Goal: Task Accomplishment & Management: Use online tool/utility

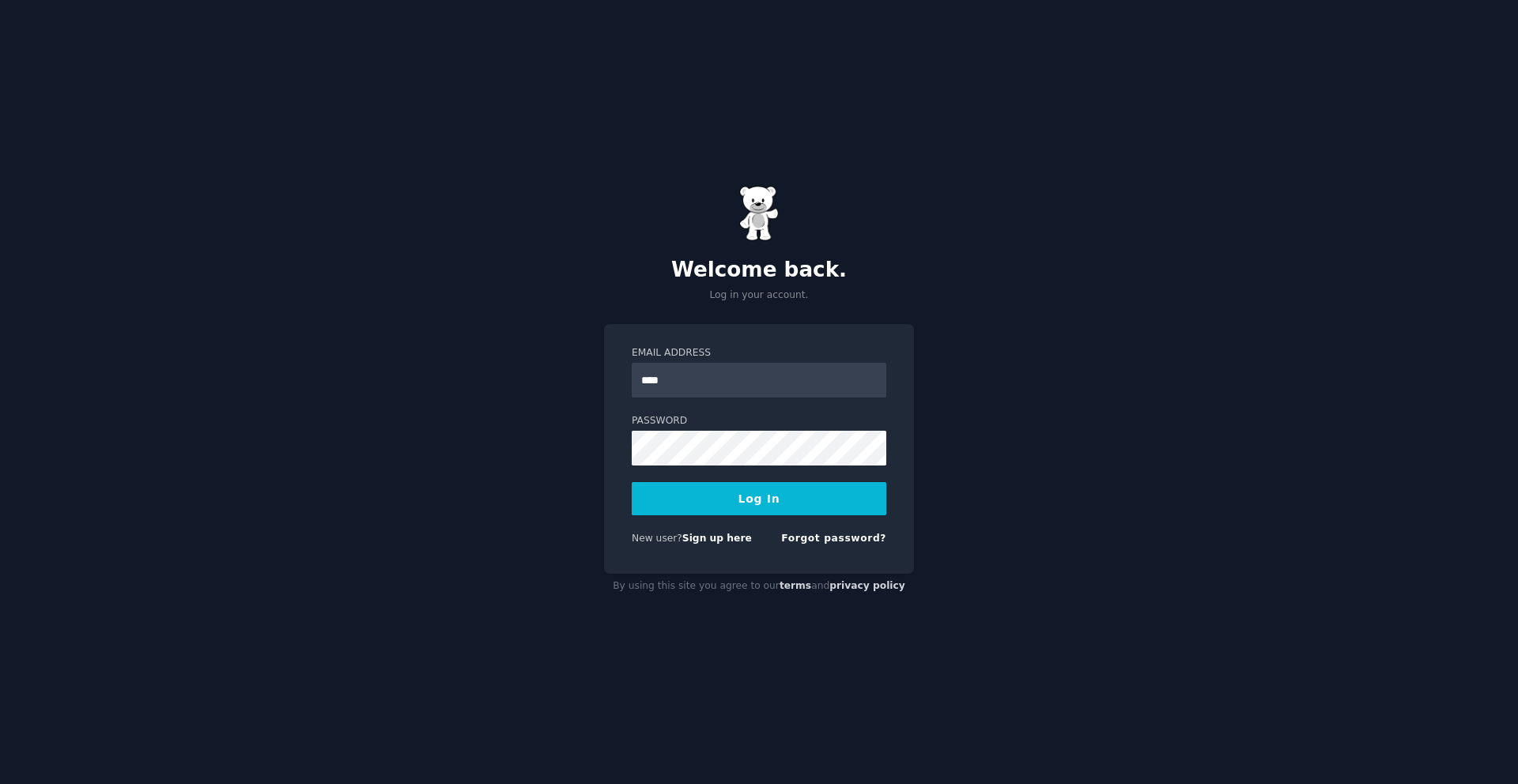
type input "**********"
click at [677, 500] on button "Log In" at bounding box center [759, 498] width 254 height 33
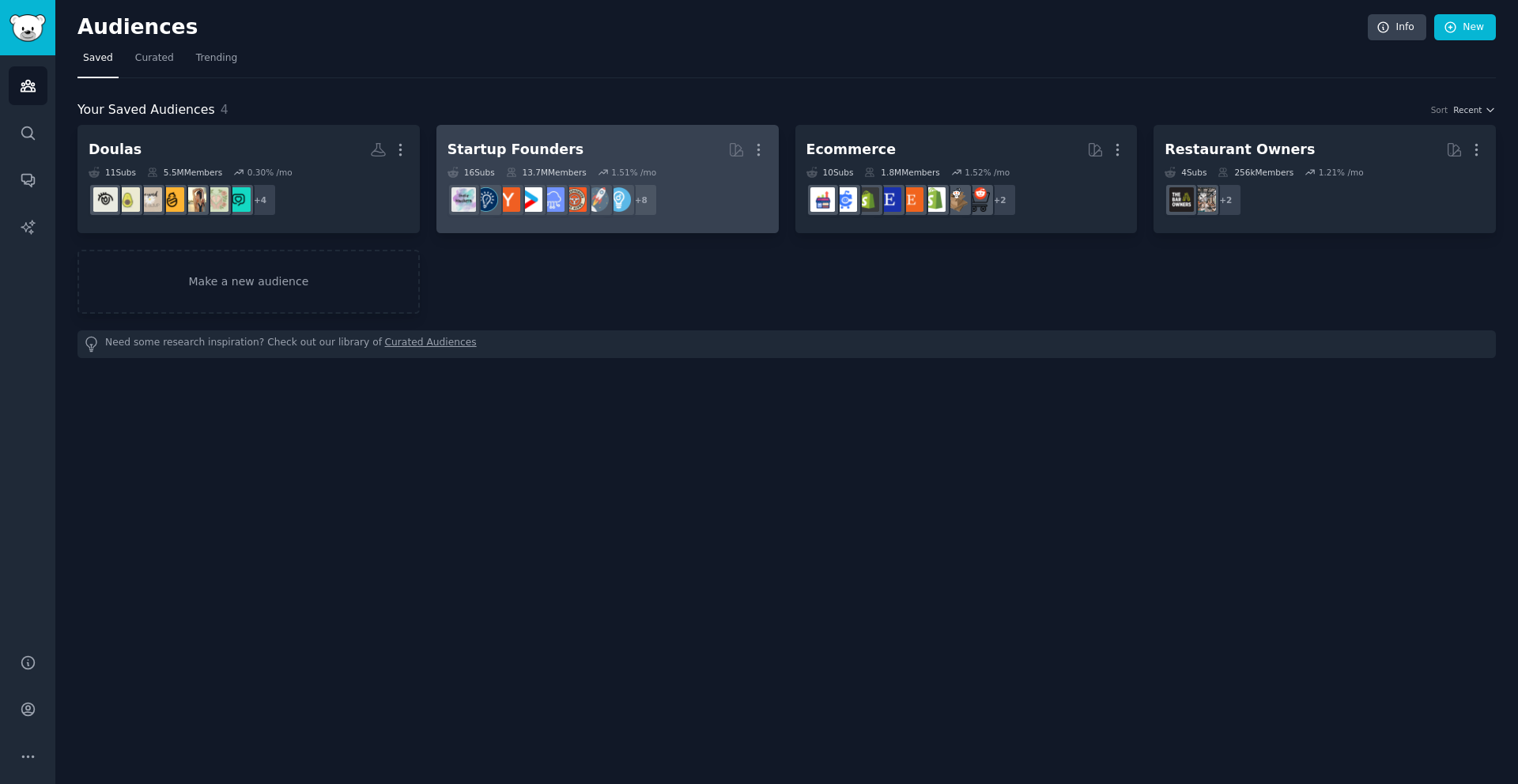
click at [620, 158] on h2 "Startup Founders More" at bounding box center [608, 150] width 320 height 28
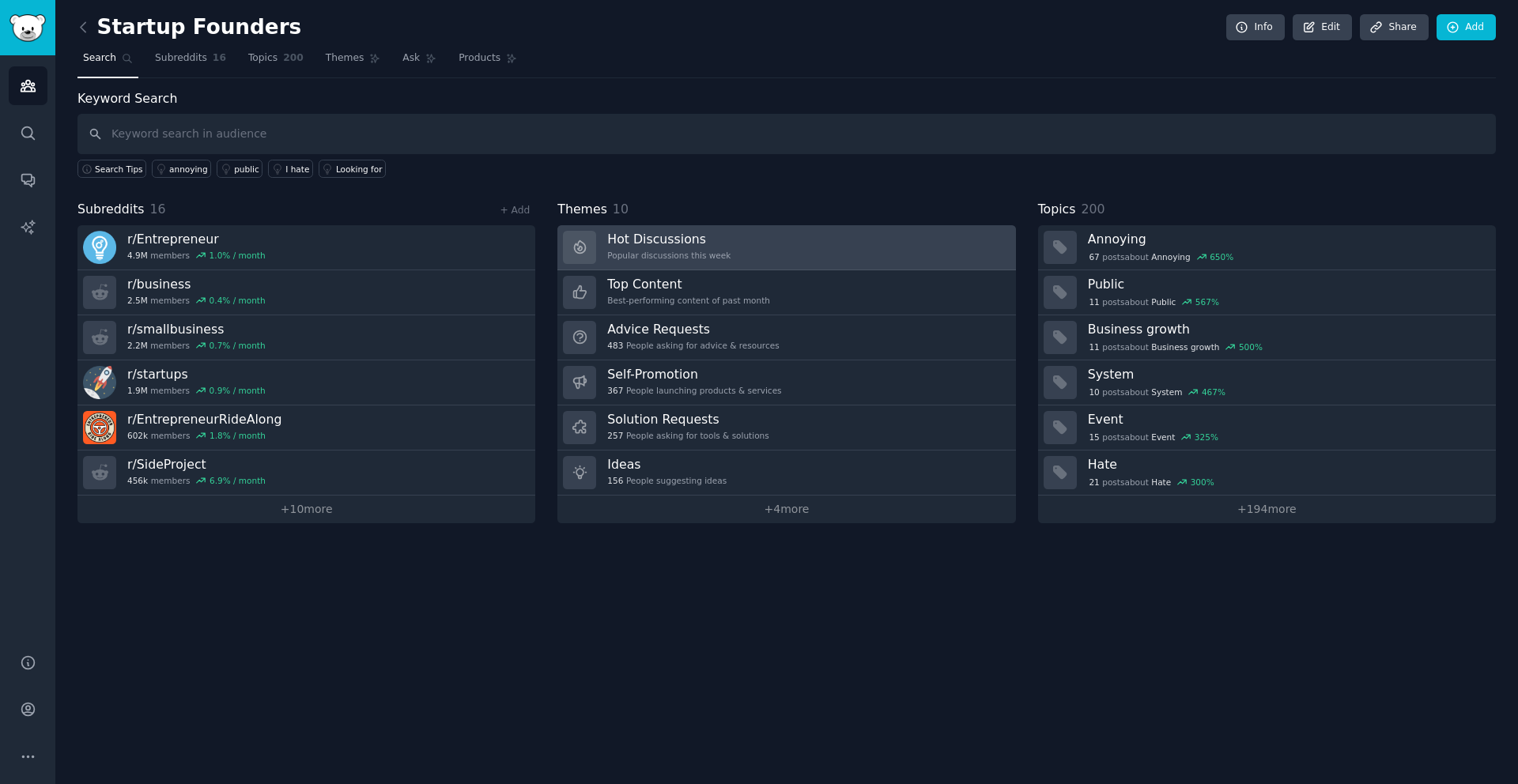
click at [703, 241] on h3 "Hot Discussions" at bounding box center [668, 239] width 124 height 17
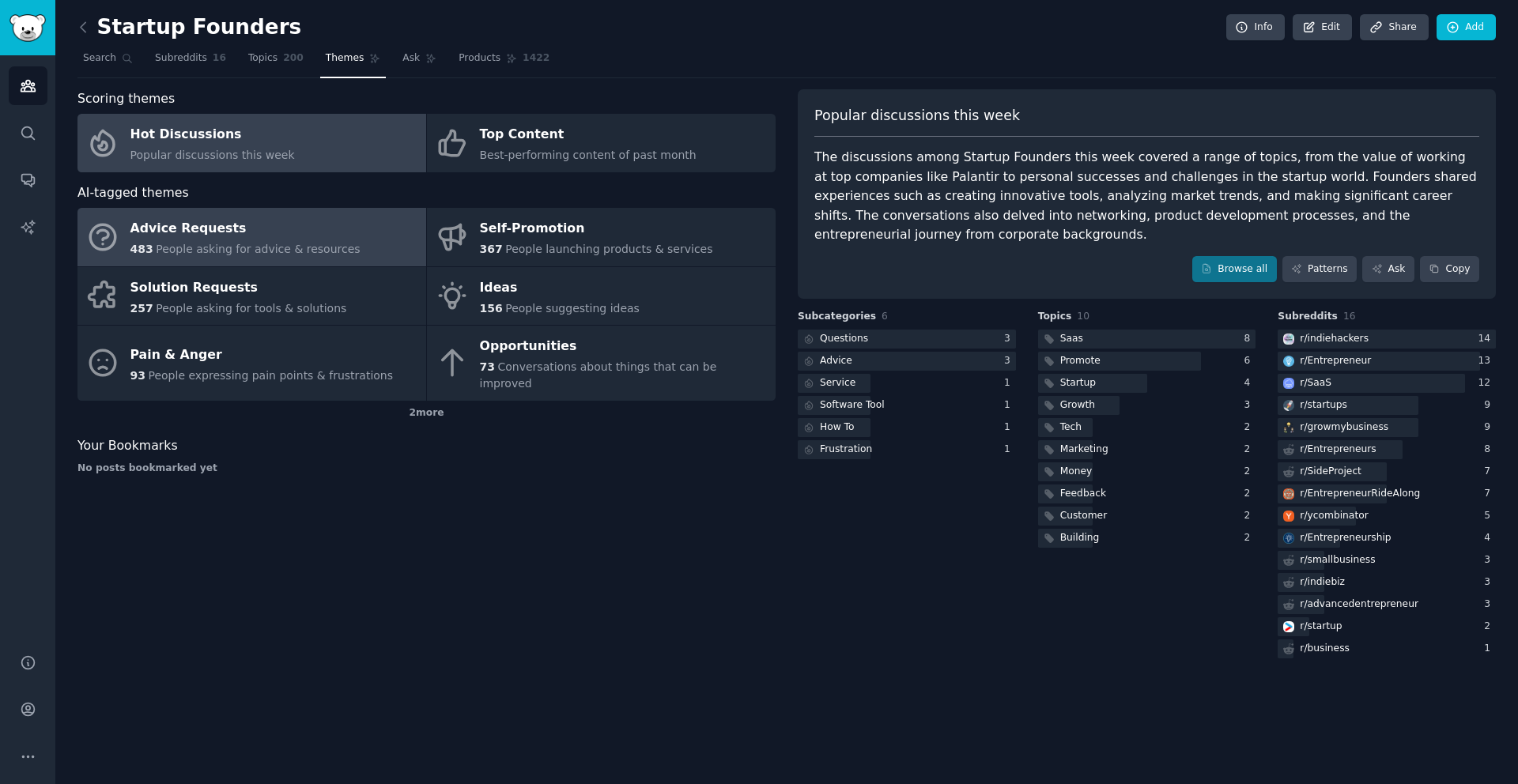
click at [278, 252] on span "People asking for advice & resources" at bounding box center [257, 248] width 204 height 13
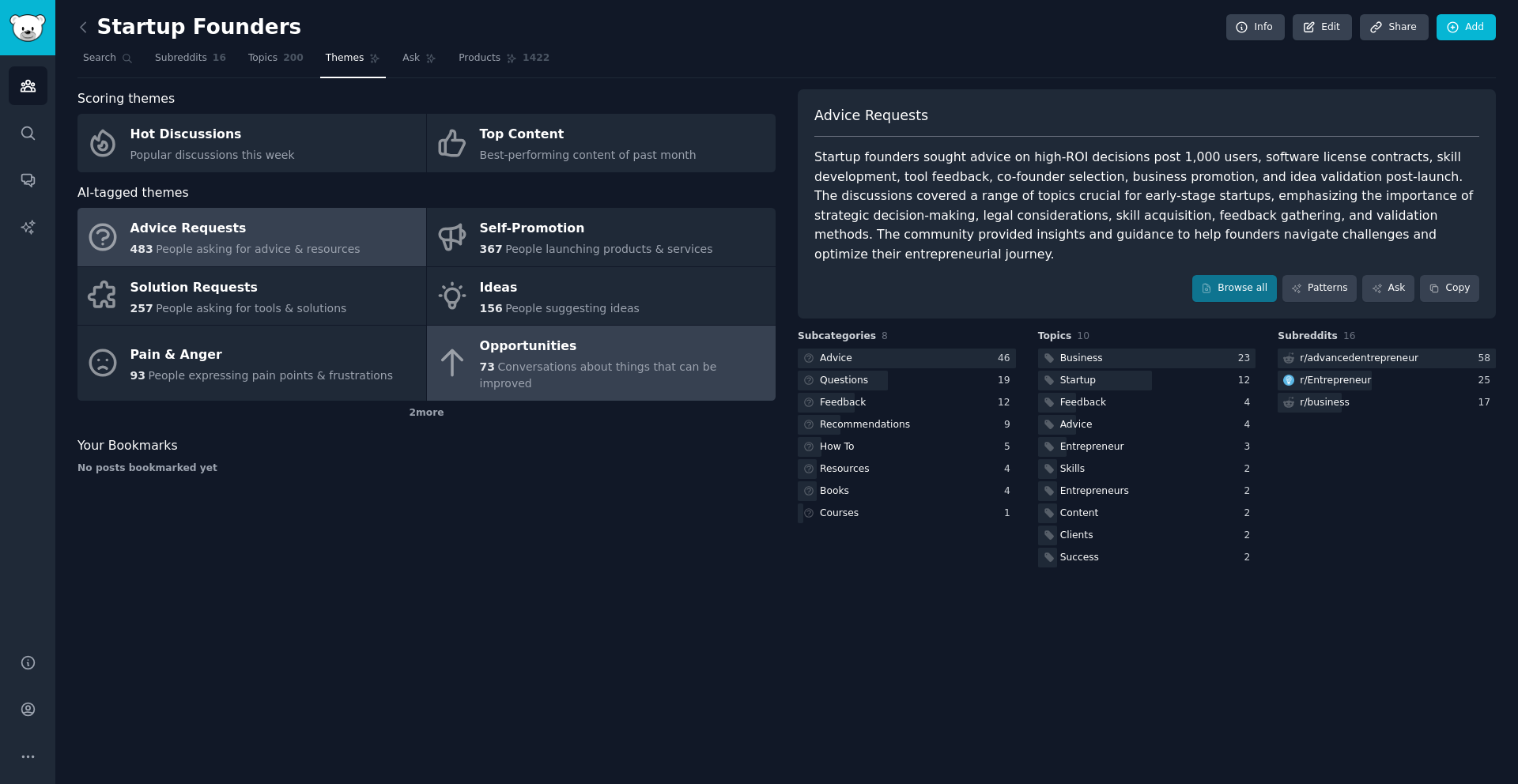
click at [631, 349] on div "Opportunities" at bounding box center [624, 347] width 288 height 25
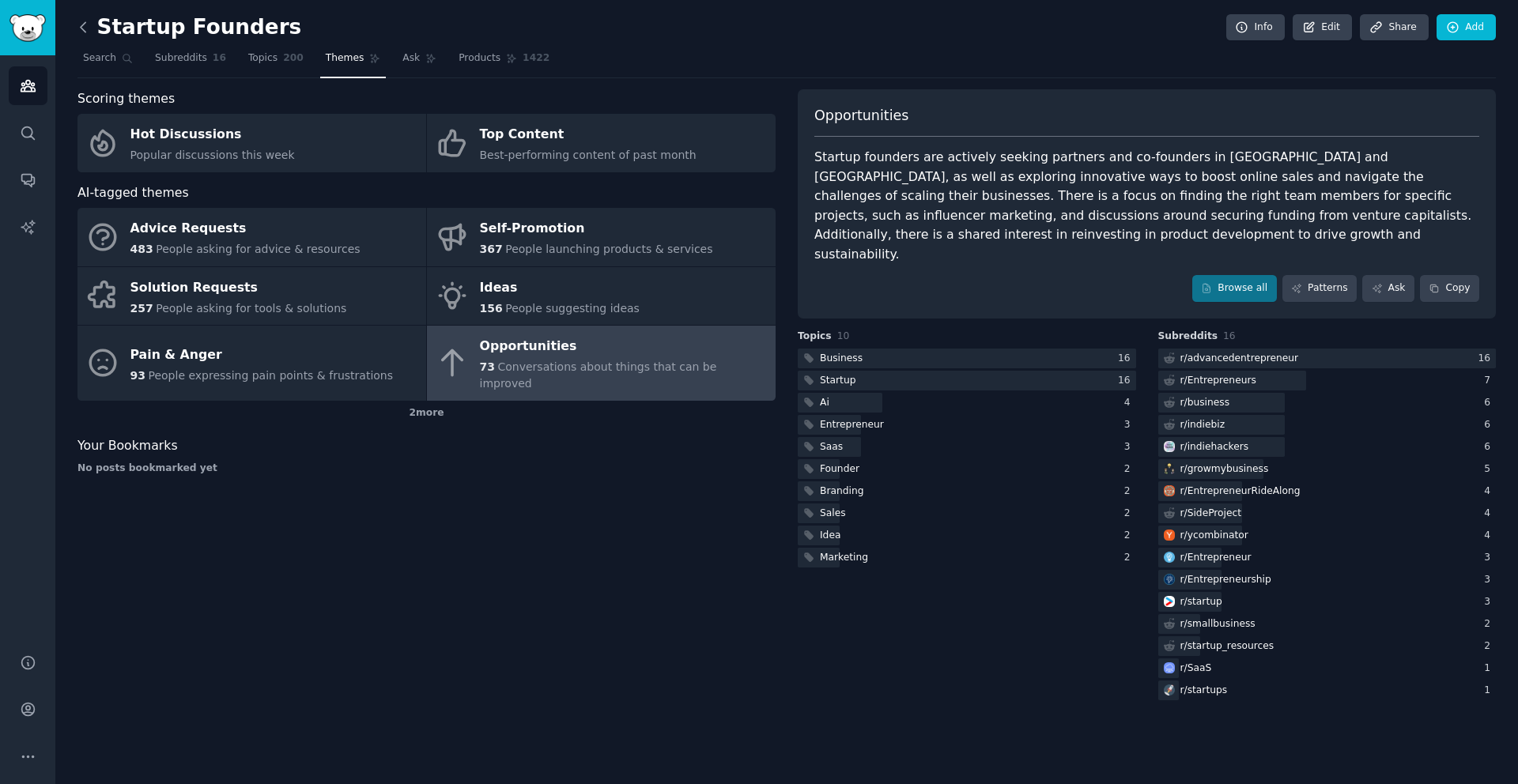
click at [86, 31] on icon at bounding box center [83, 28] width 17 height 17
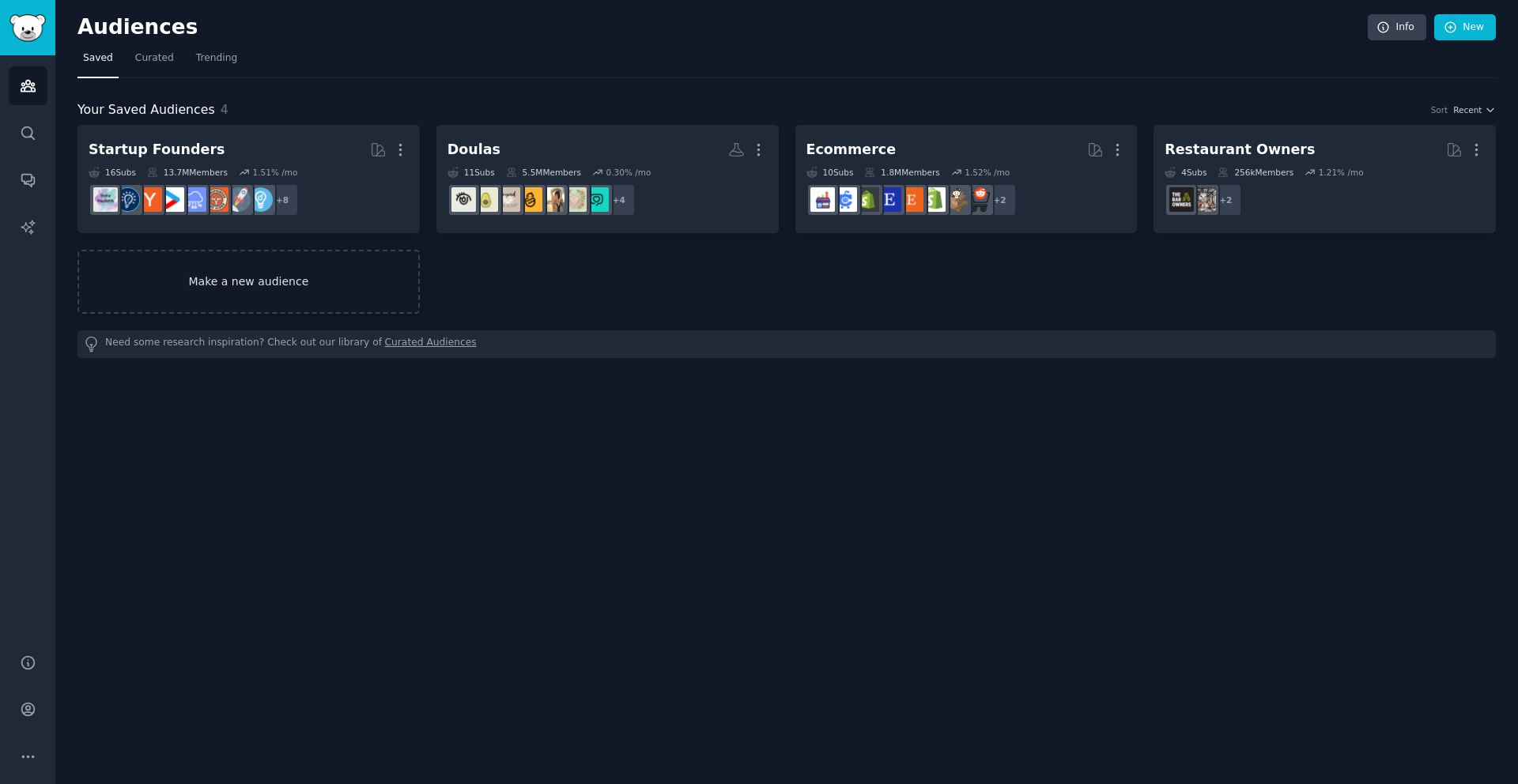
click at [202, 278] on link "Make a new audience" at bounding box center [248, 282] width 342 height 64
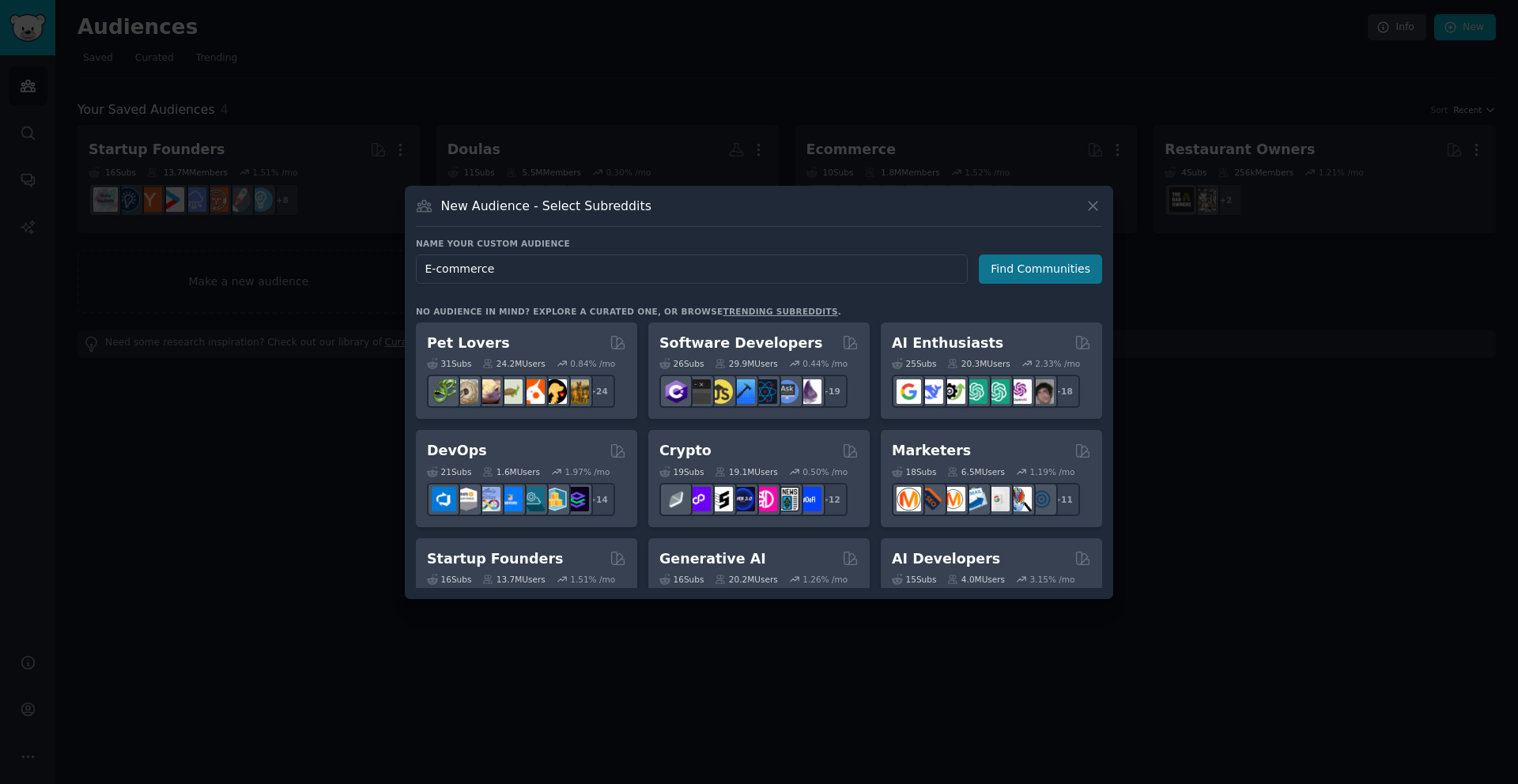
type input "E-commerce"
click at [1026, 278] on button "Find Communities" at bounding box center [1040, 268] width 124 height 29
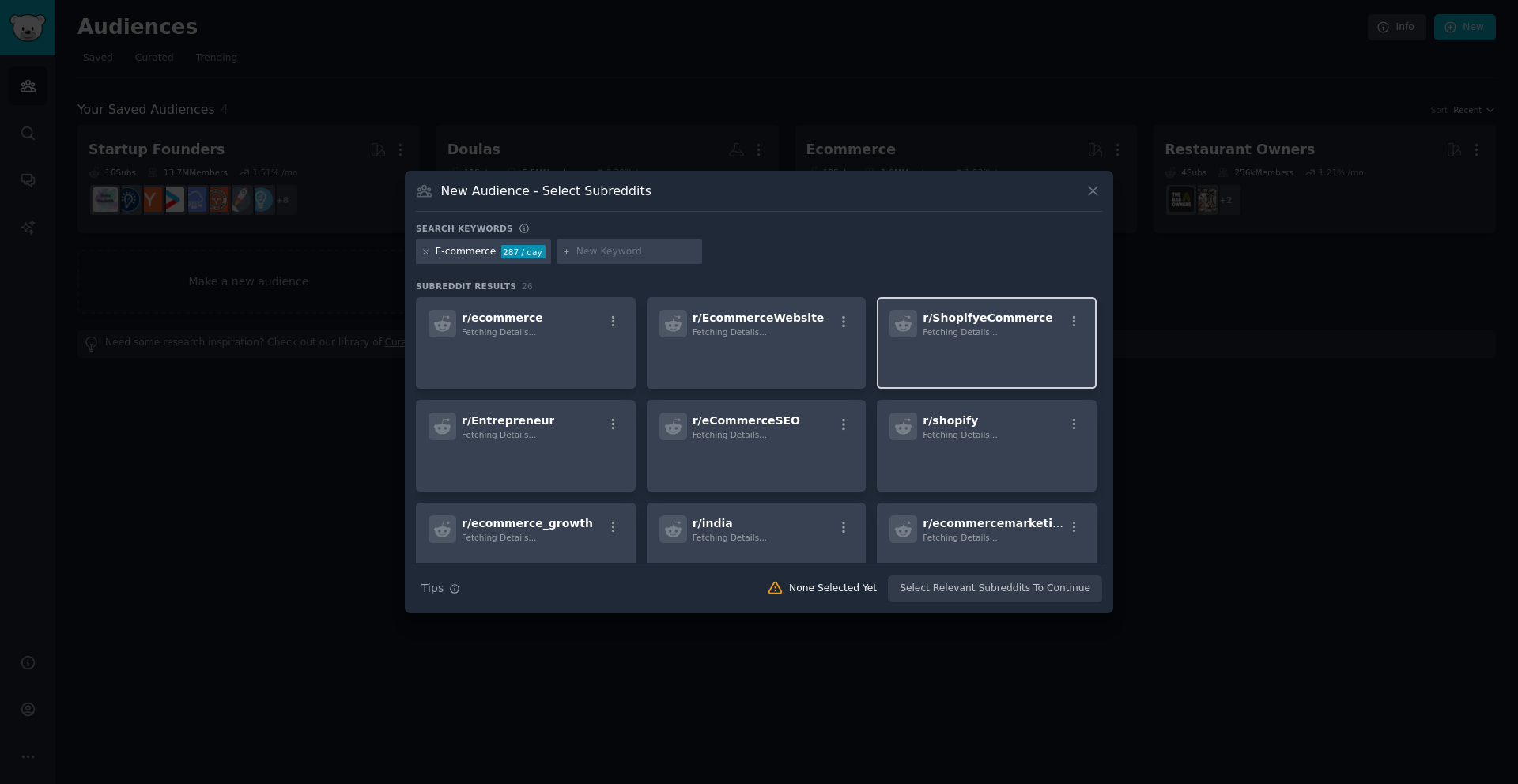
click at [1057, 316] on div "r/ ShopifyeCommerce Fetching Details..." at bounding box center [986, 323] width 194 height 28
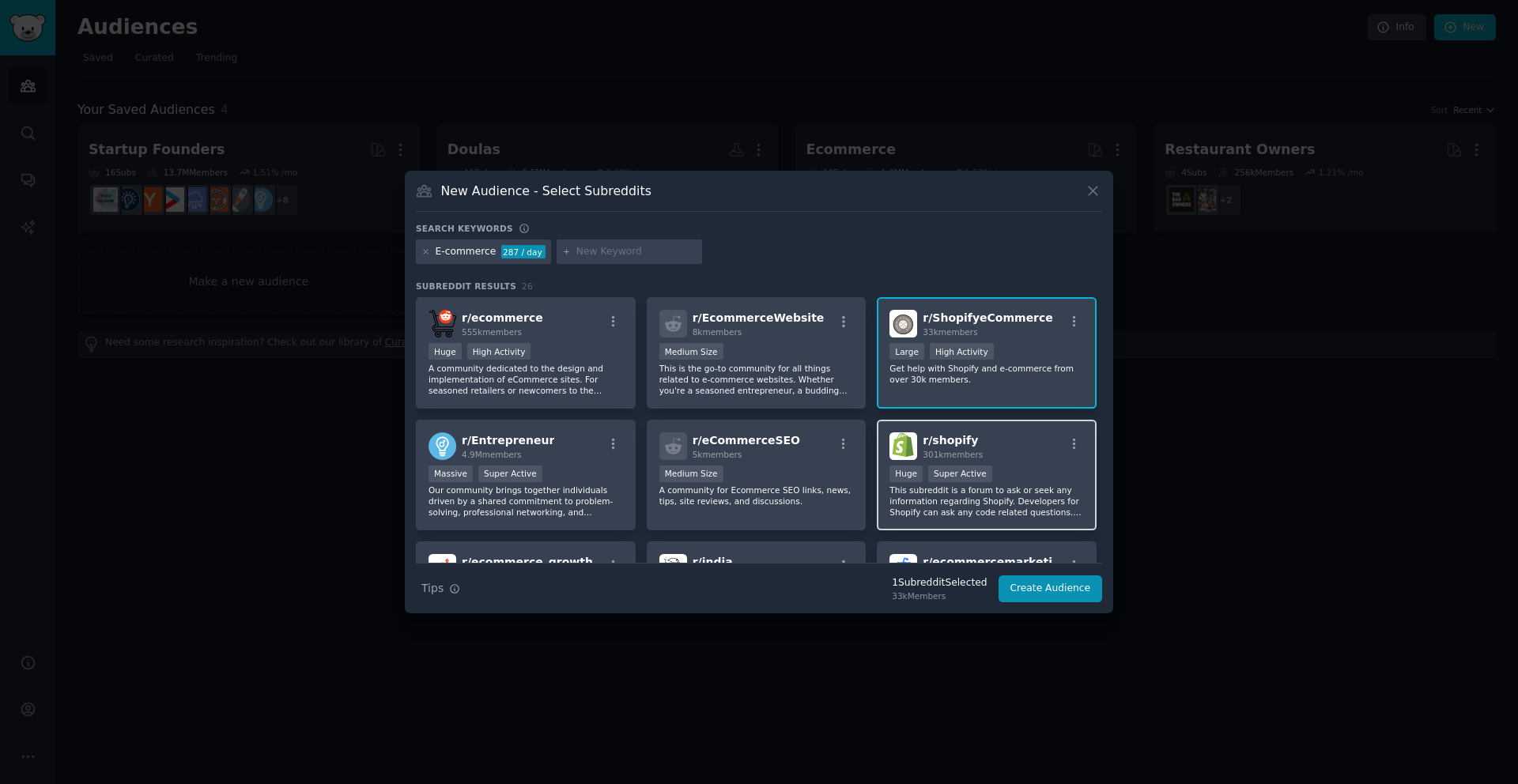
click at [1027, 453] on div "r/ shopify 301k members" at bounding box center [986, 446] width 194 height 28
click at [581, 251] on input "text" at bounding box center [636, 252] width 120 height 14
type input "buyitforlife\"
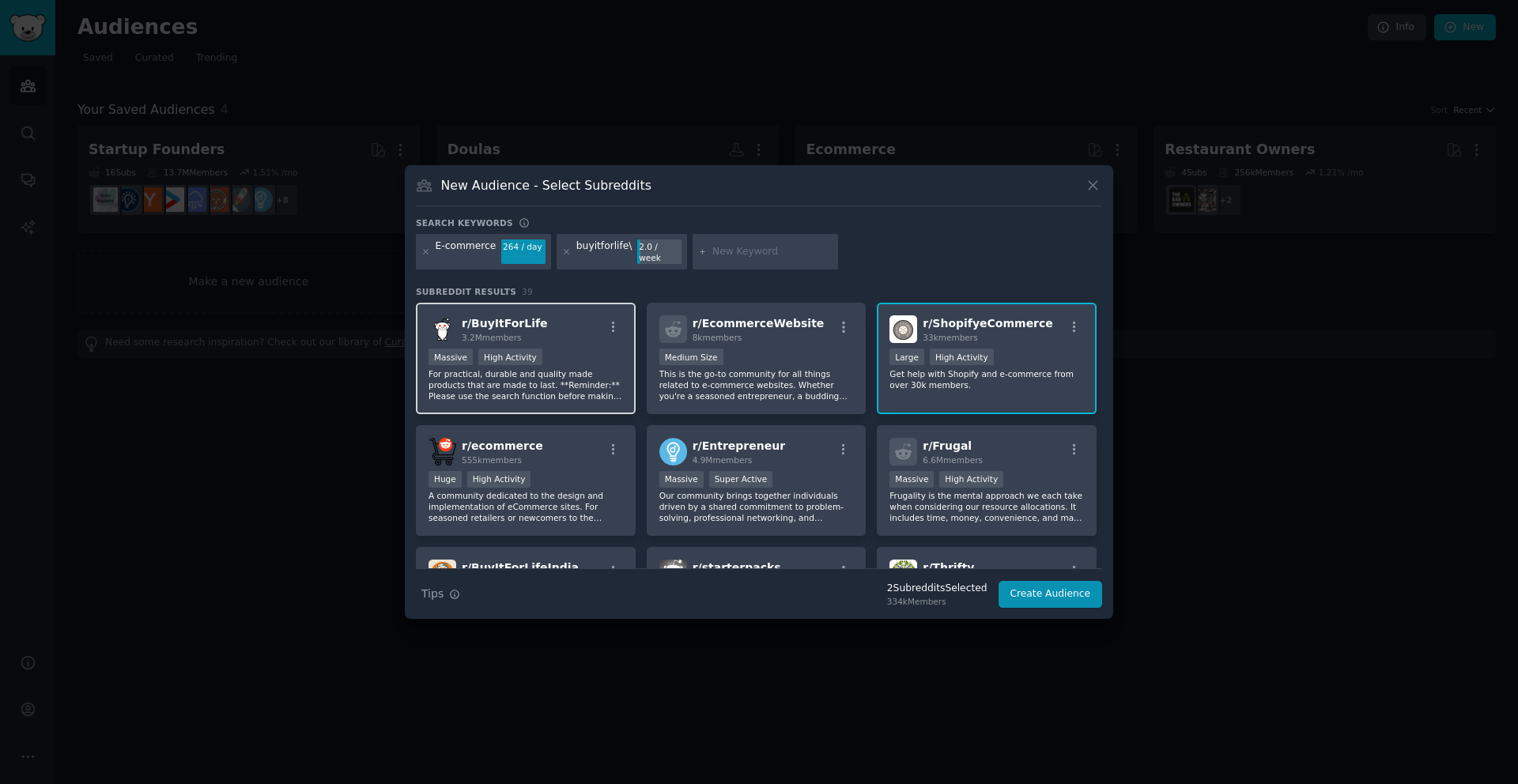
click at [602, 348] on div "Massive High Activity" at bounding box center [525, 358] width 194 height 19
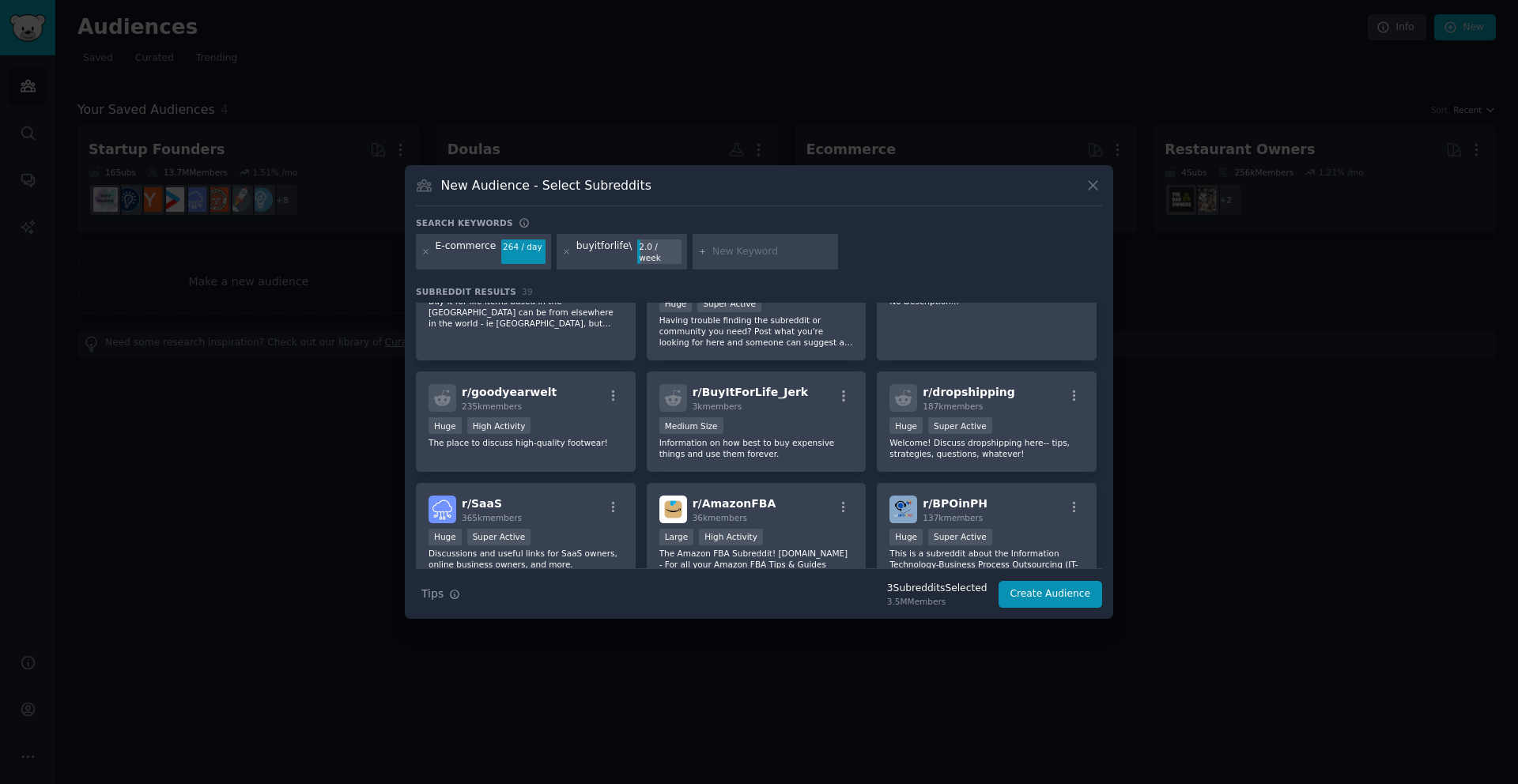
scroll to position [665, 0]
click at [990, 384] on span "r/ dropshipping" at bounding box center [969, 390] width 93 height 13
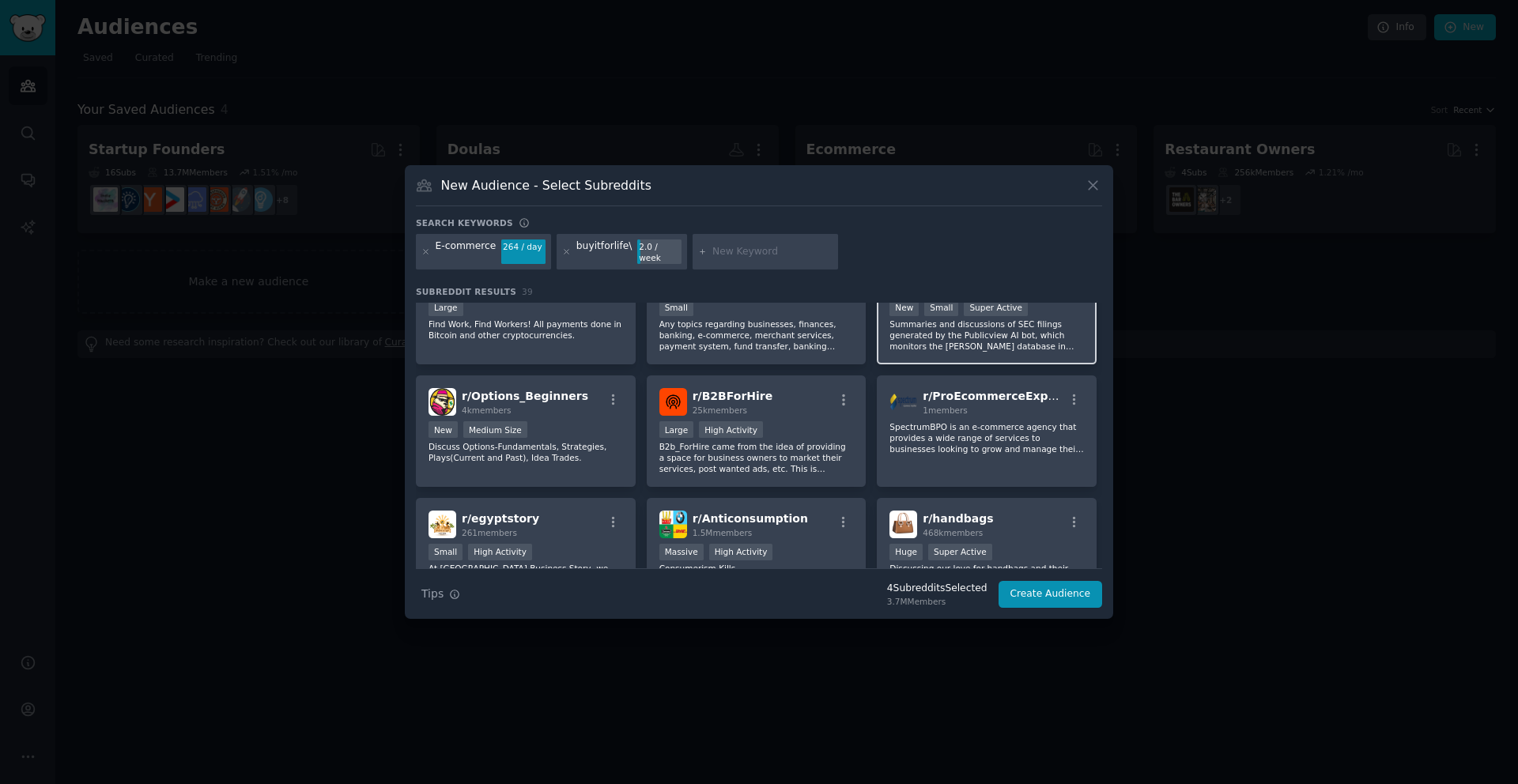
scroll to position [1355, 0]
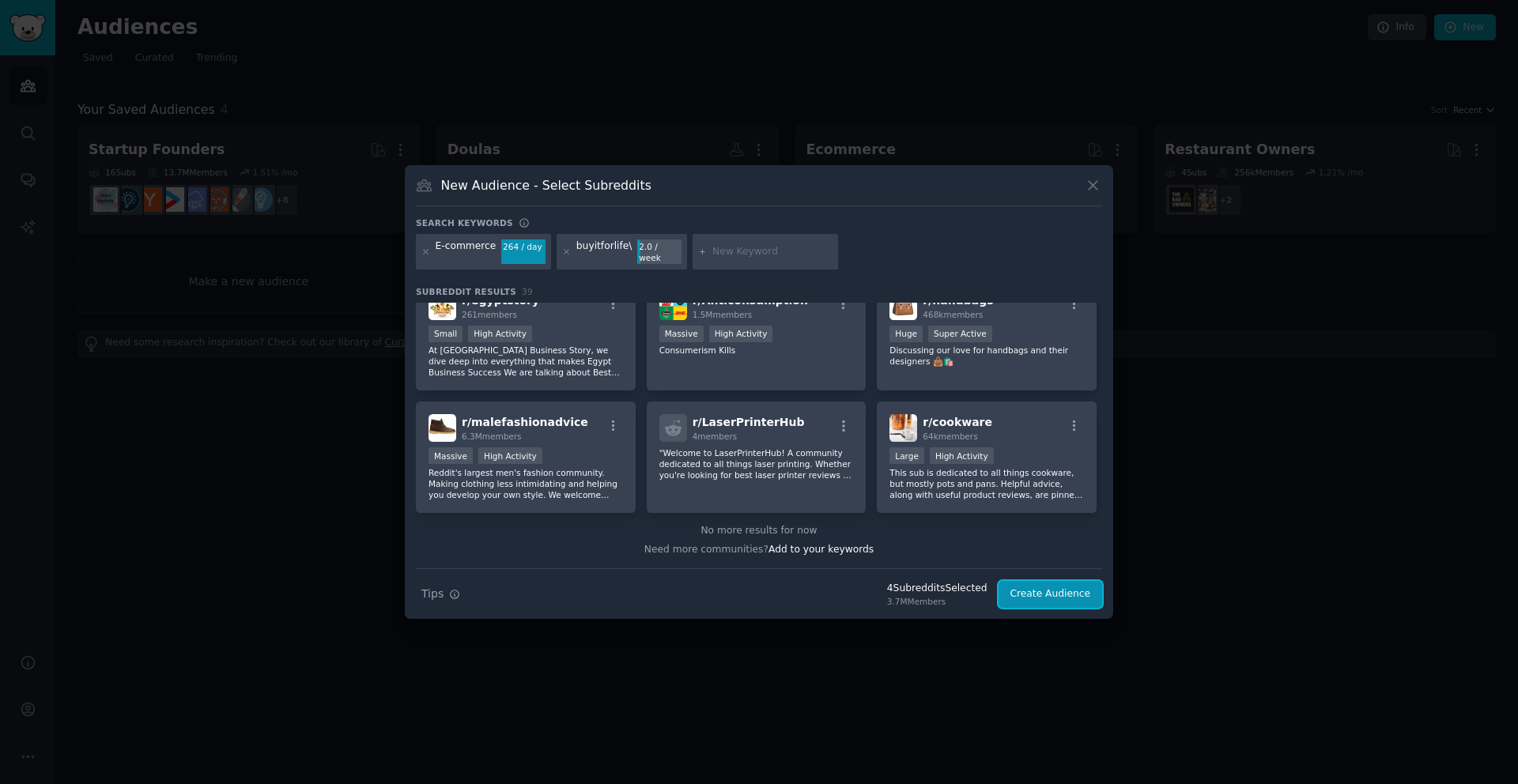
click at [1044, 588] on button "Create Audience" at bounding box center [1050, 594] width 104 height 27
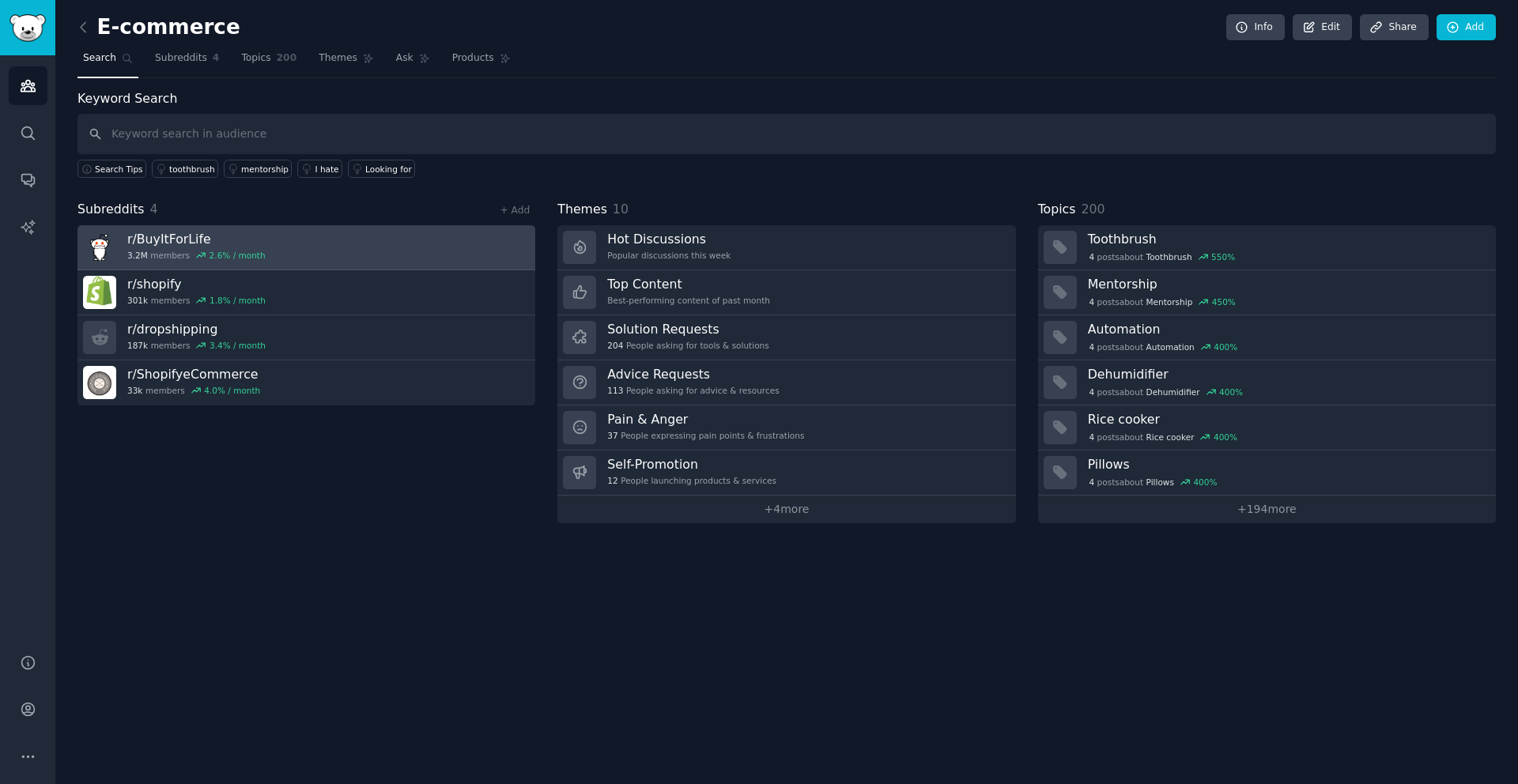
click at [411, 244] on link "r/ BuyItForLife 3.2M members 2.6 % / month" at bounding box center [306, 248] width 458 height 45
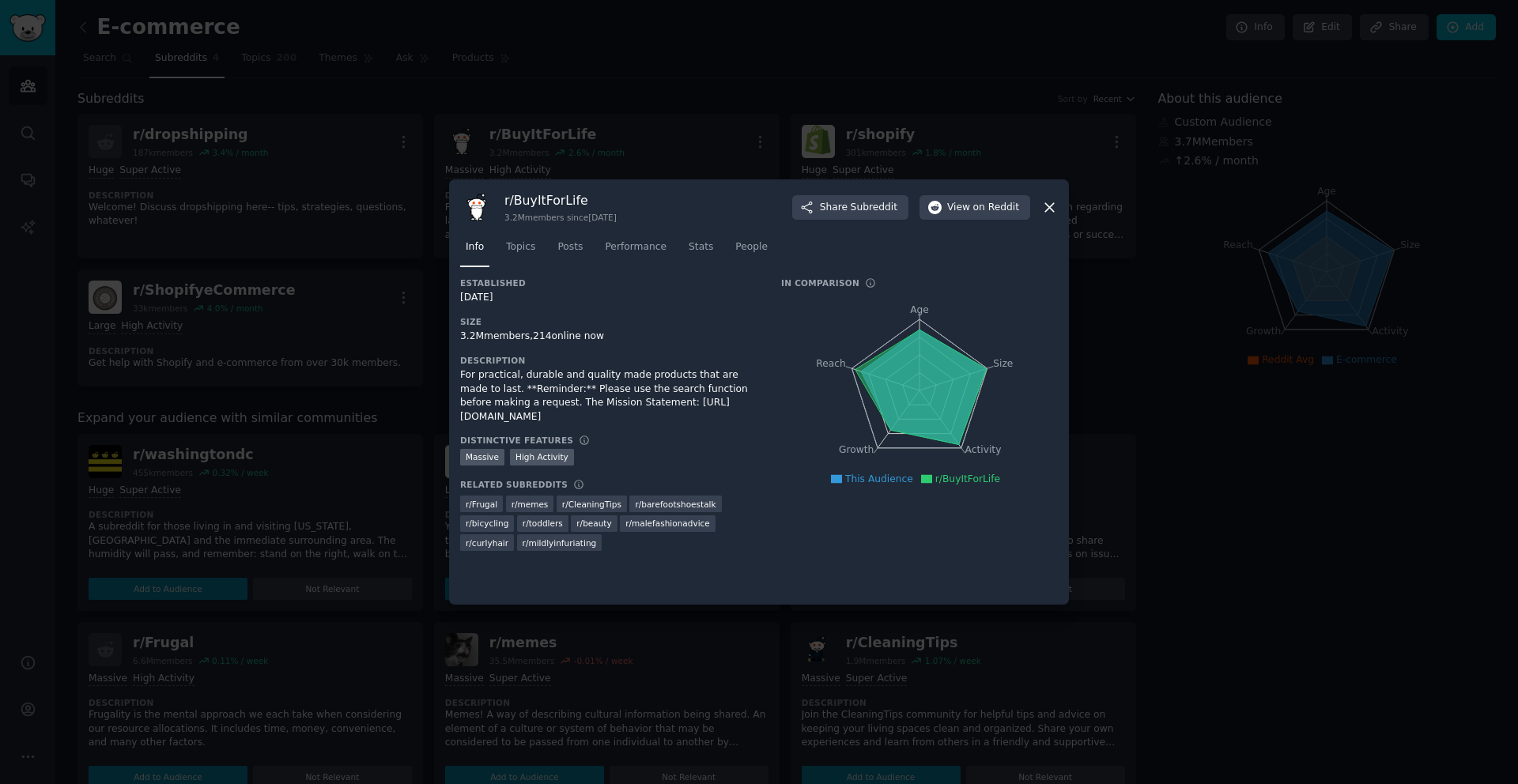
click at [320, 285] on div at bounding box center [759, 392] width 1518 height 784
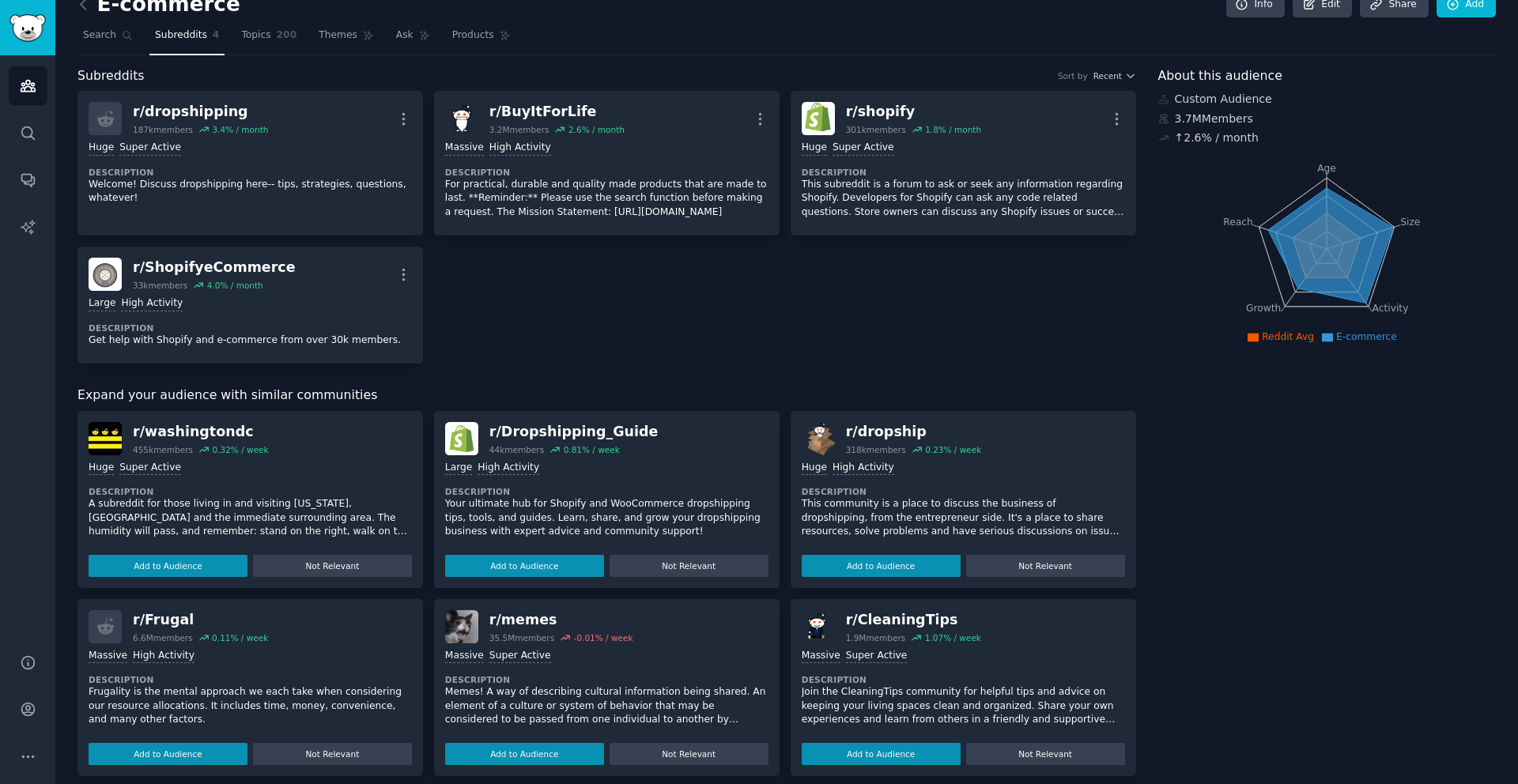
scroll to position [62, 0]
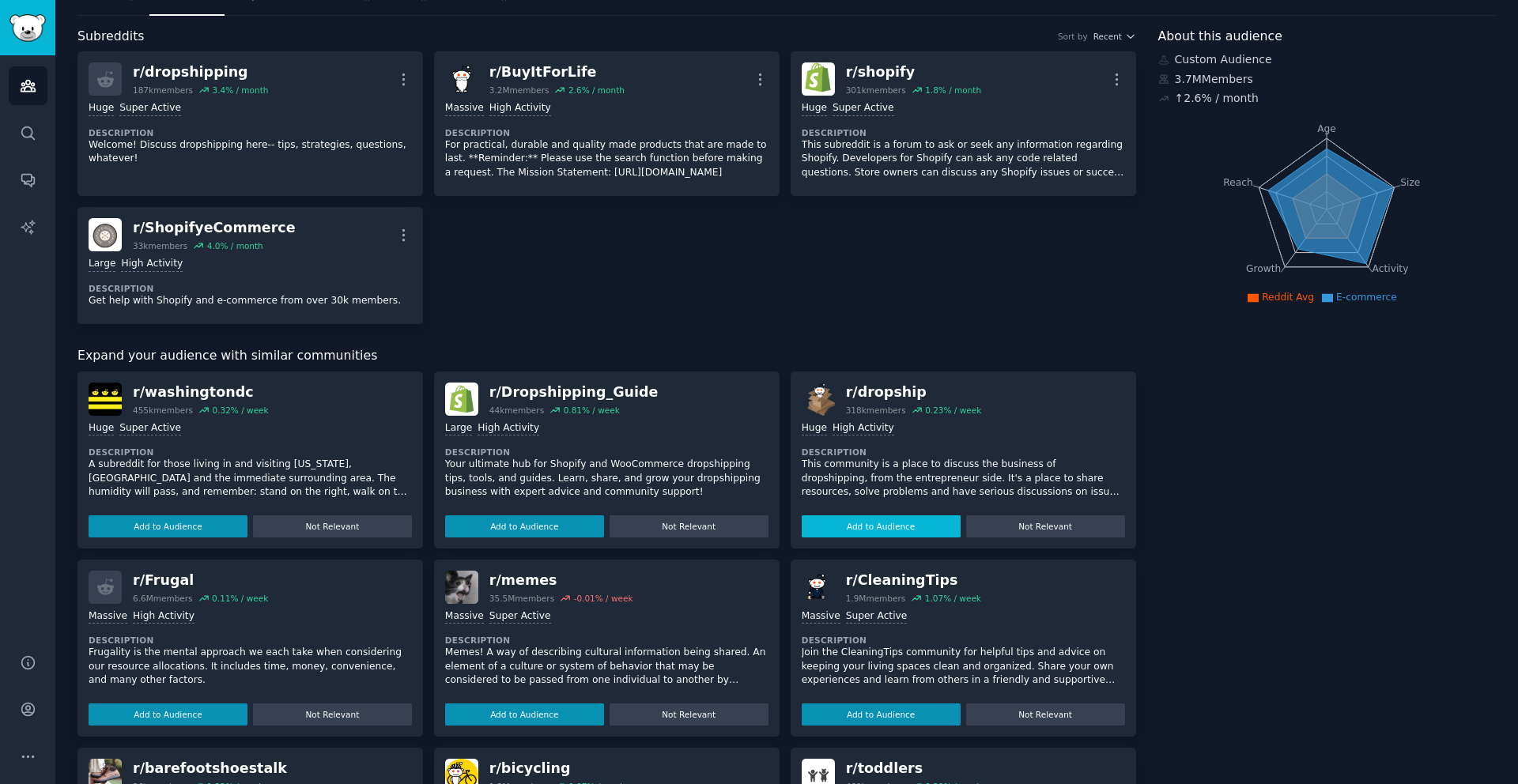
click at [544, 528] on button "Add to Audience" at bounding box center [524, 526] width 159 height 22
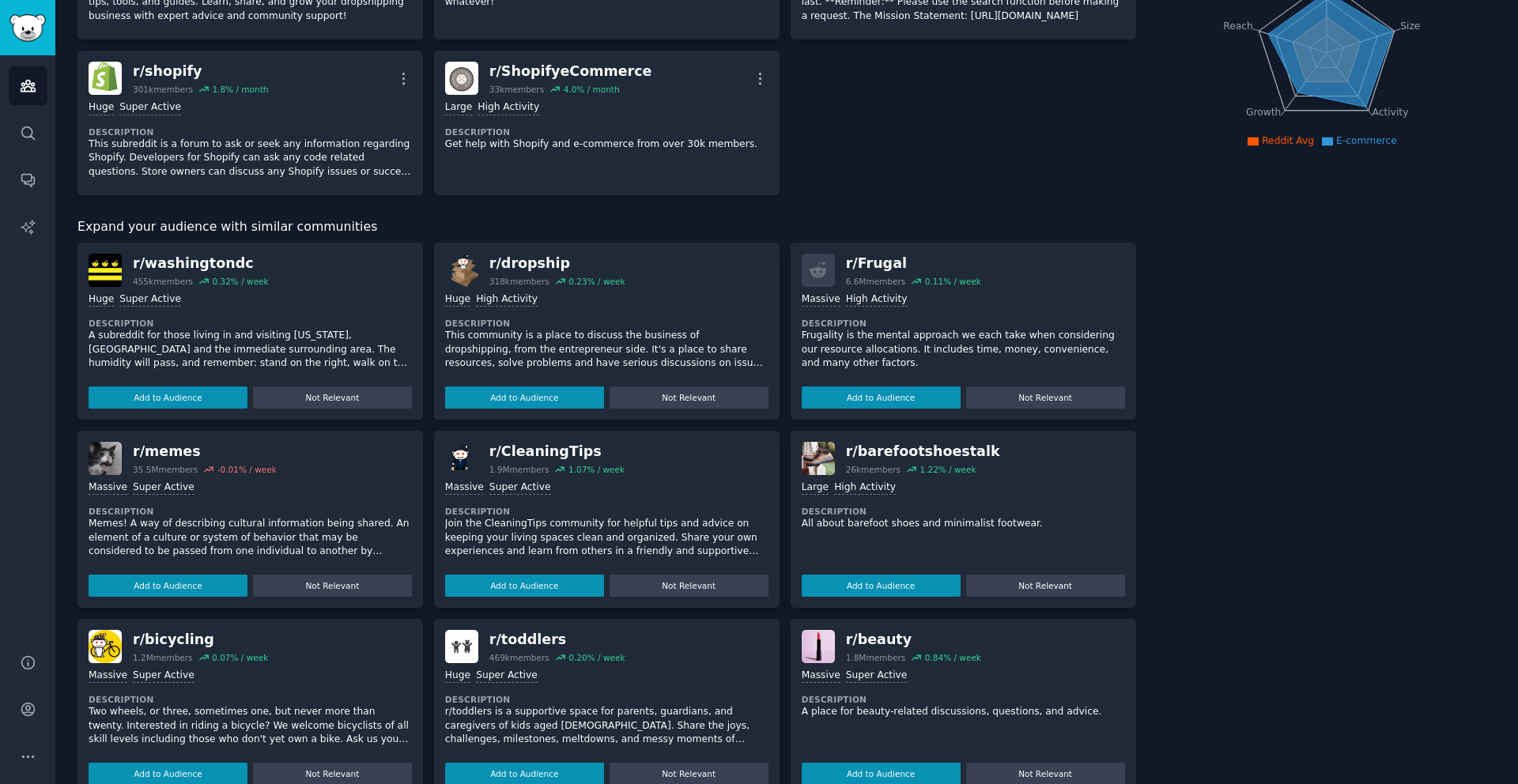
scroll to position [0, 0]
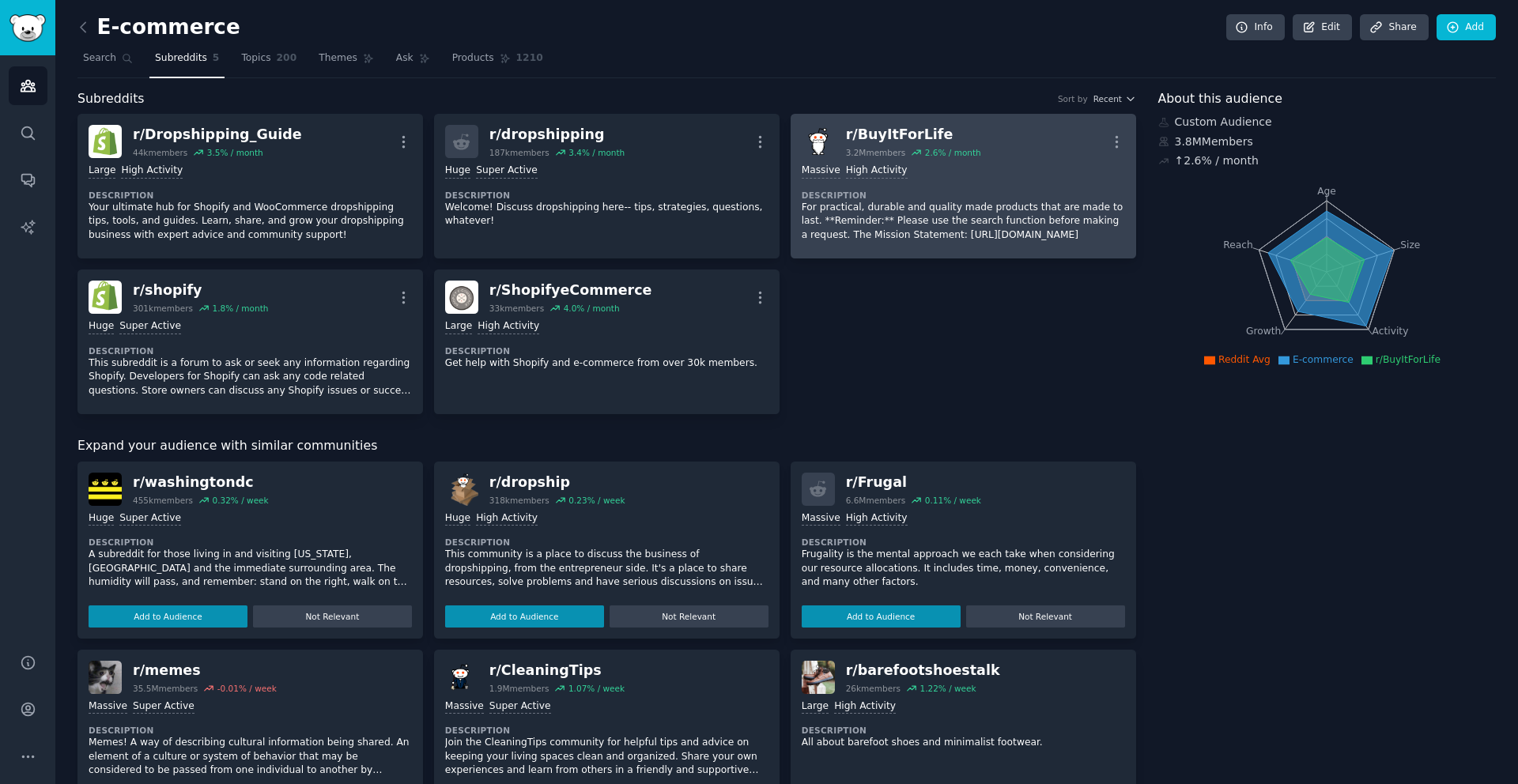
click at [999, 183] on div "Massive High Activity Description For practical, durable and quality made produ…" at bounding box center [963, 203] width 323 height 89
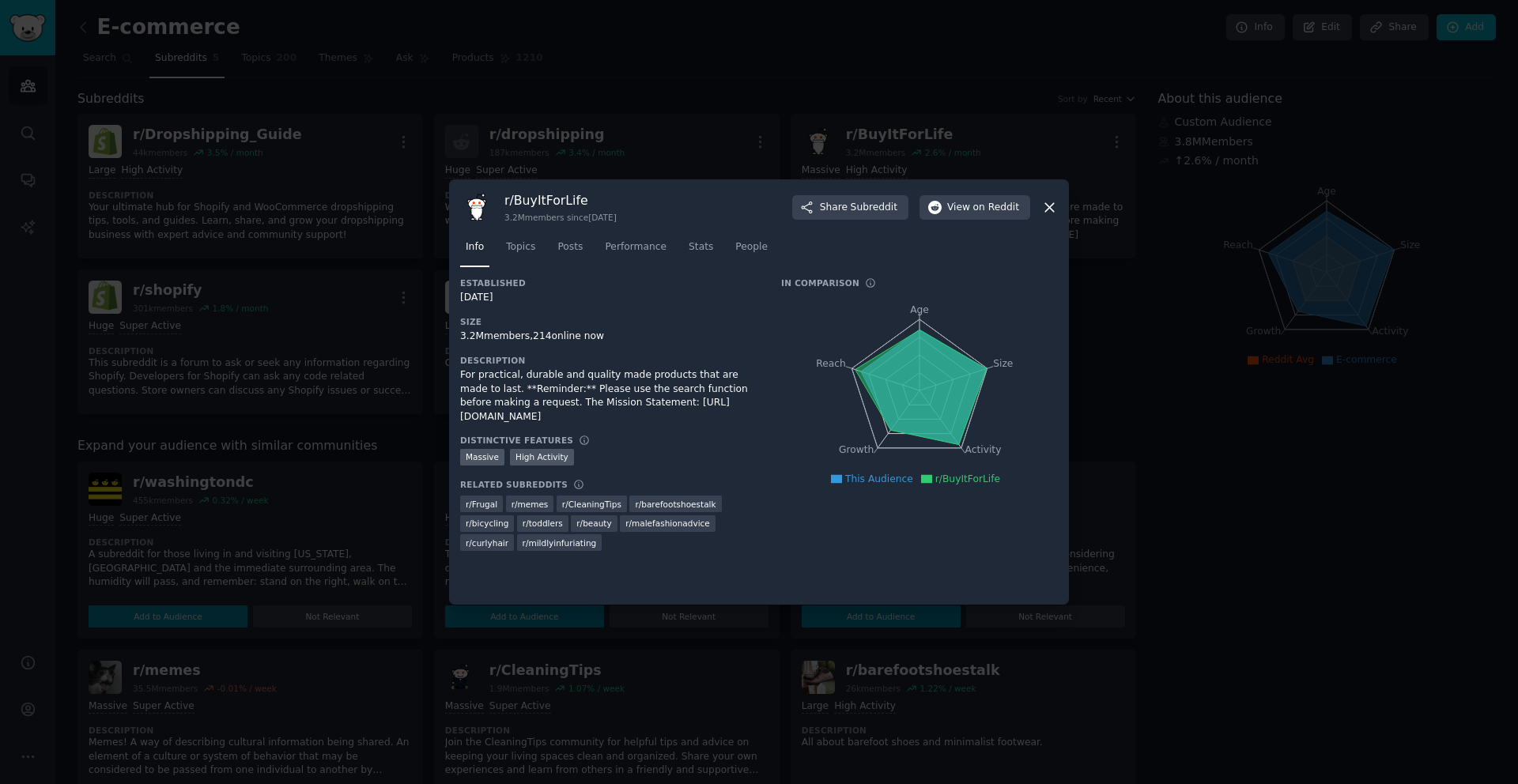
click at [1144, 294] on div at bounding box center [759, 392] width 1518 height 784
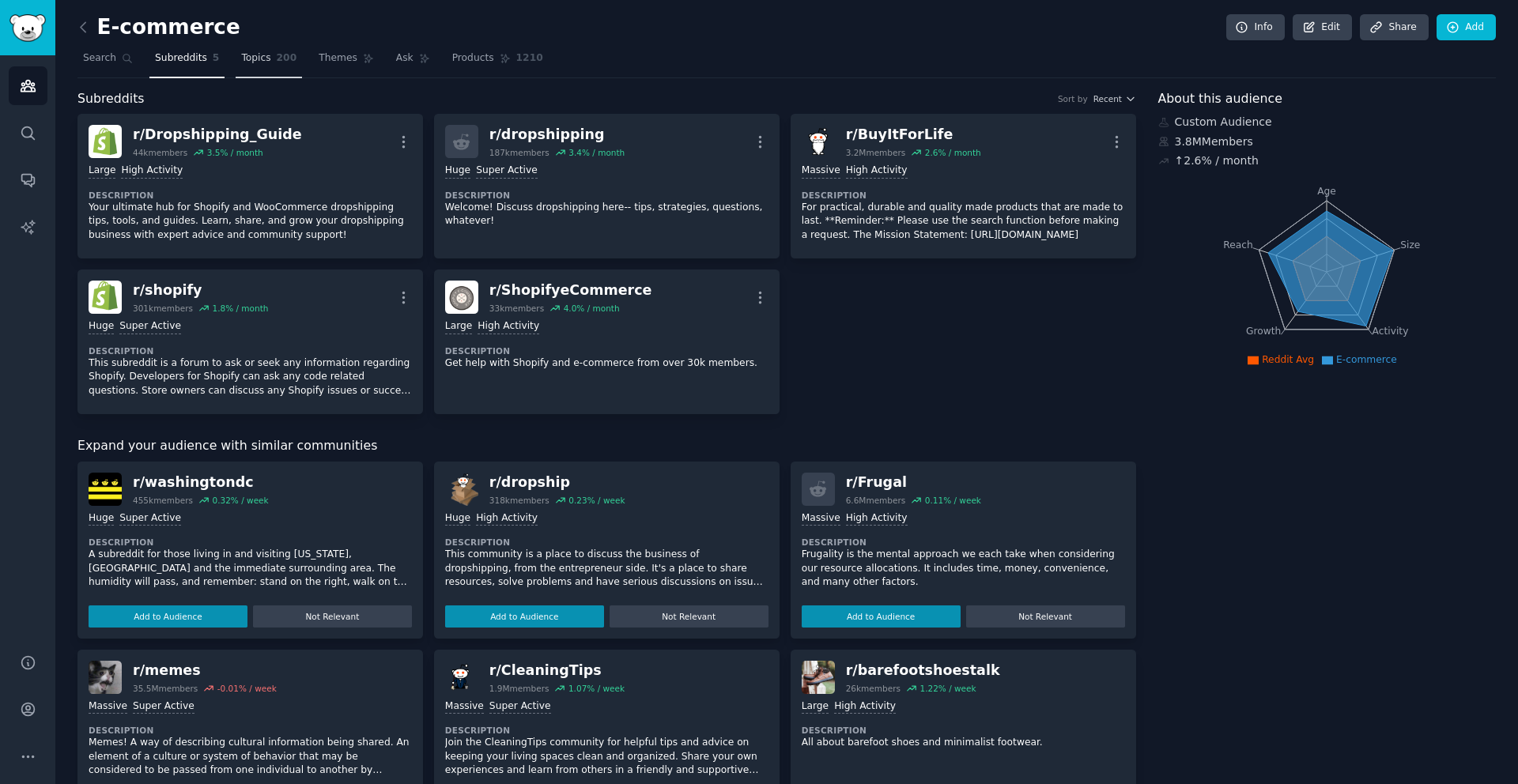
click at [284, 62] on span "200" at bounding box center [287, 58] width 20 height 14
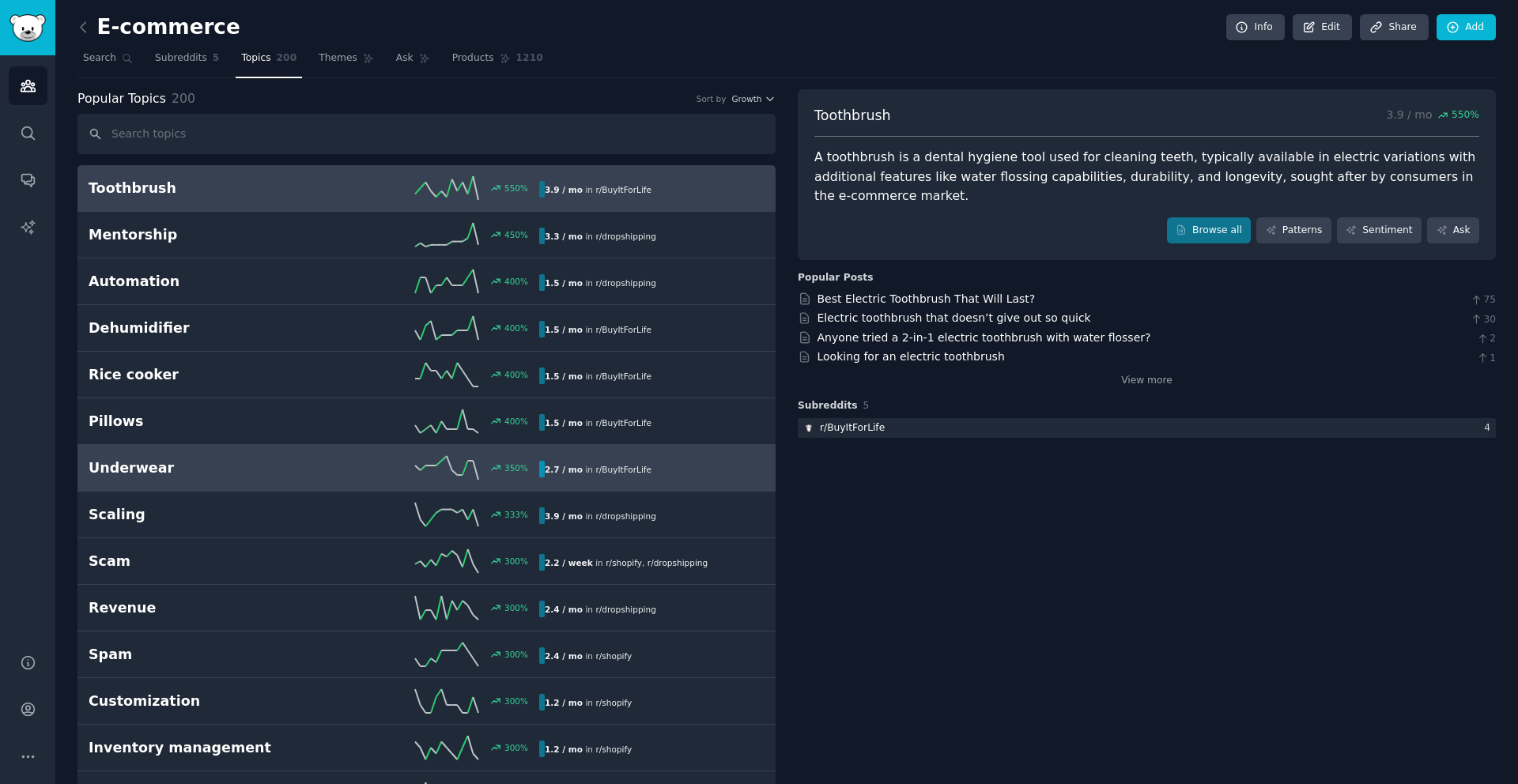
click at [235, 464] on h2 "Underwear" at bounding box center [201, 468] width 226 height 19
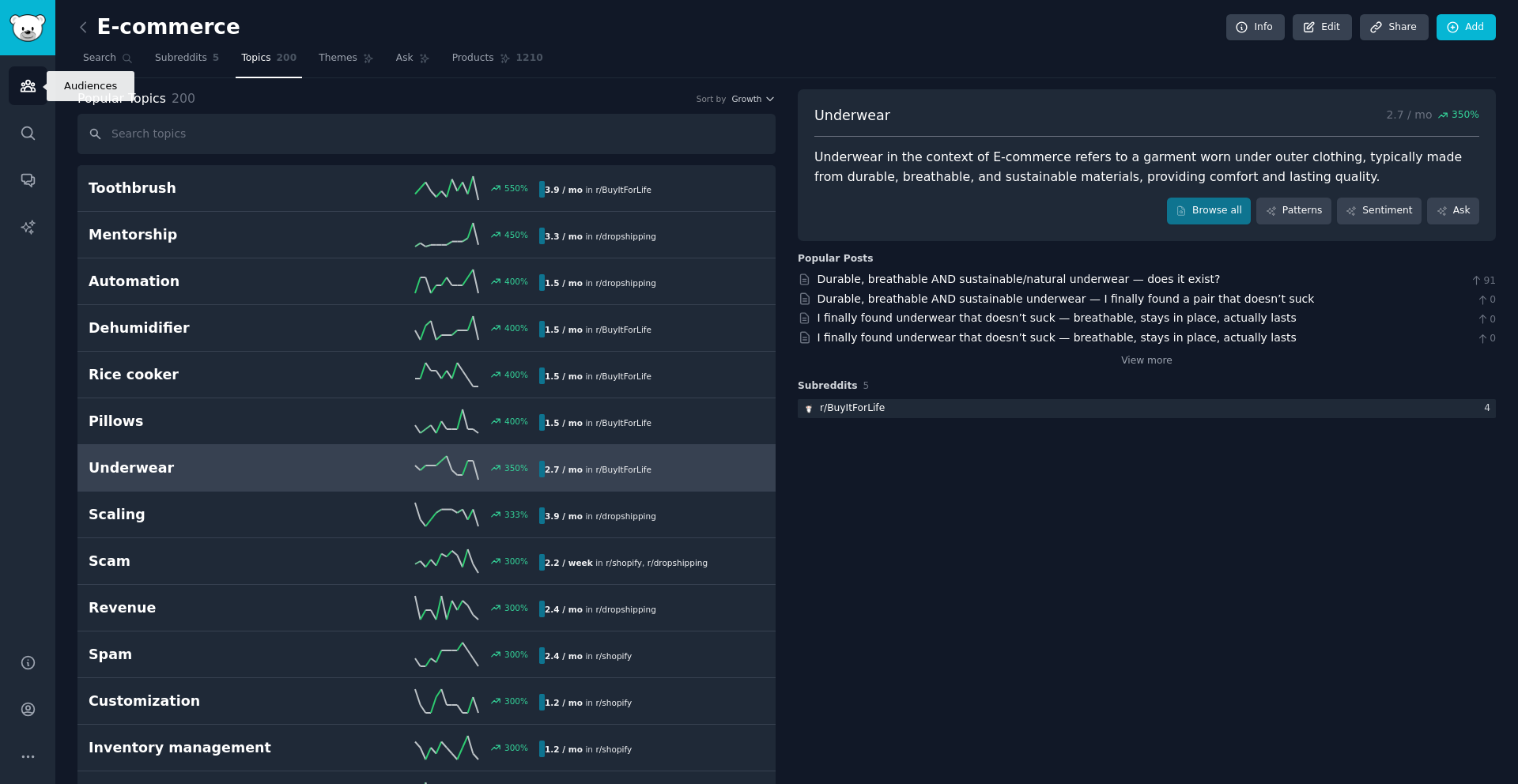
click at [24, 90] on icon "Sidebar" at bounding box center [27, 86] width 14 height 11
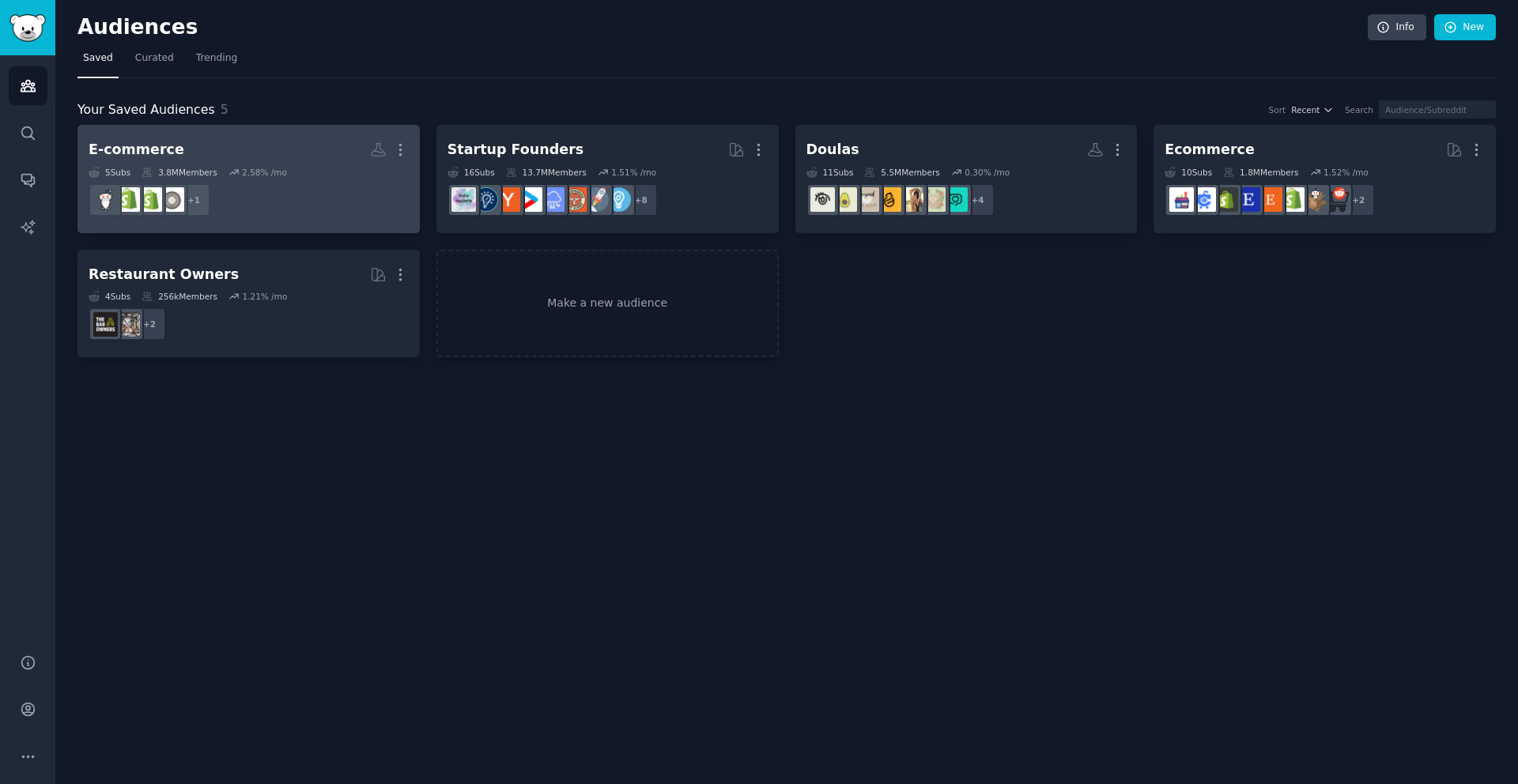
click at [331, 176] on div "5 Sub s 3.8M Members 2.58 % /mo" at bounding box center [248, 172] width 320 height 11
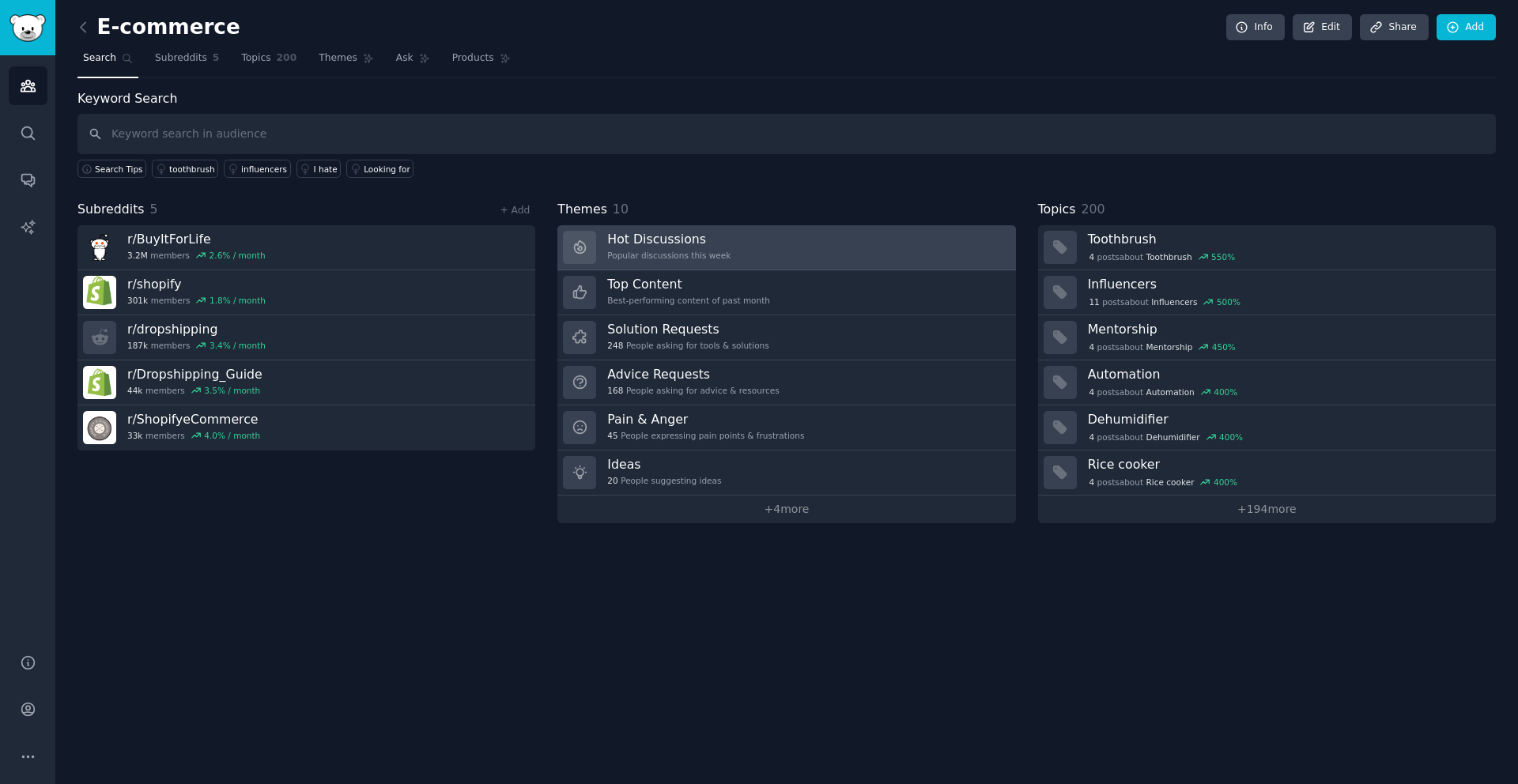
click at [774, 241] on link "Hot Discussions Popular discussions this week" at bounding box center [786, 248] width 458 height 45
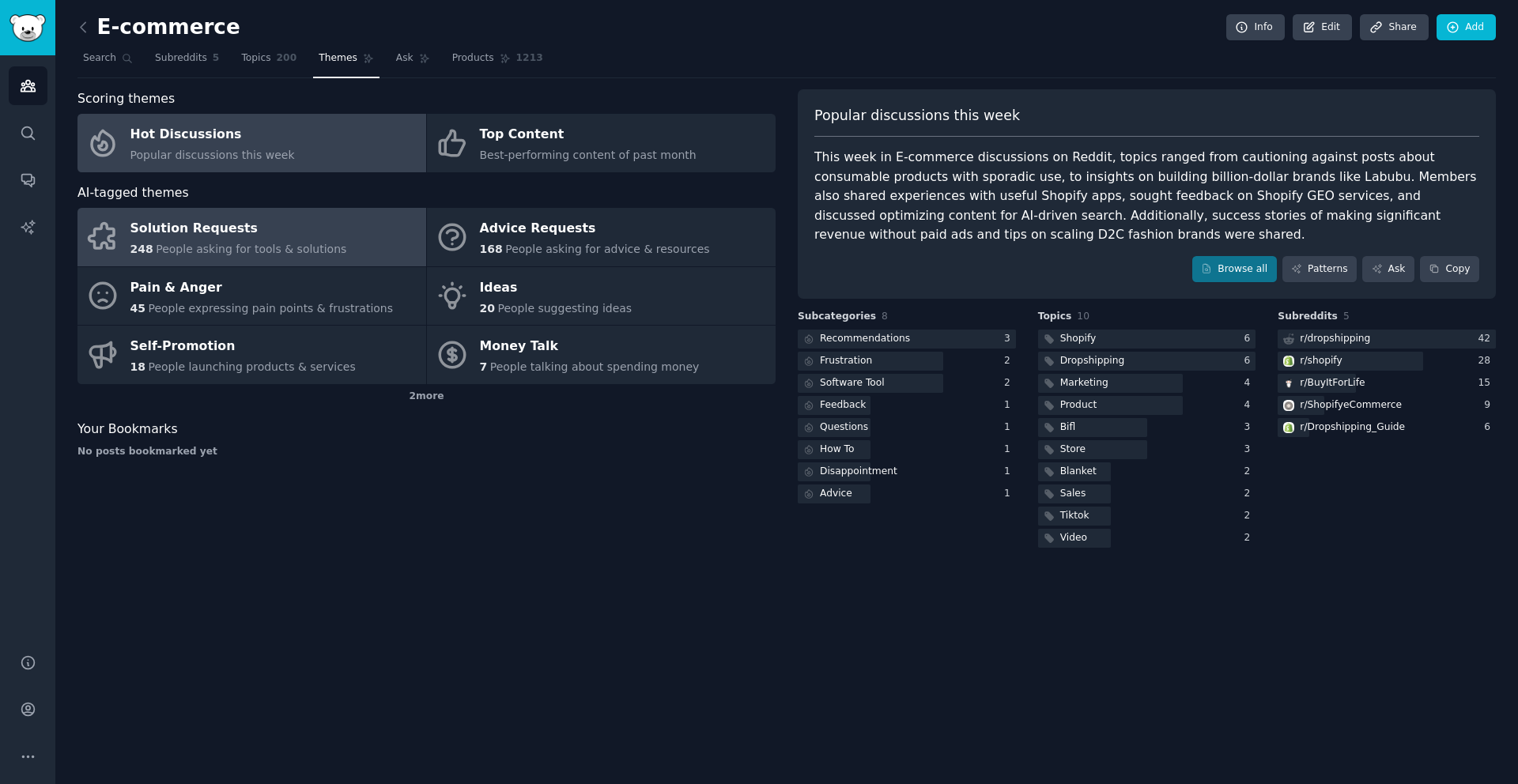
click at [332, 224] on link "Solution Requests 248 People asking for tools & solutions" at bounding box center [252, 237] width 348 height 59
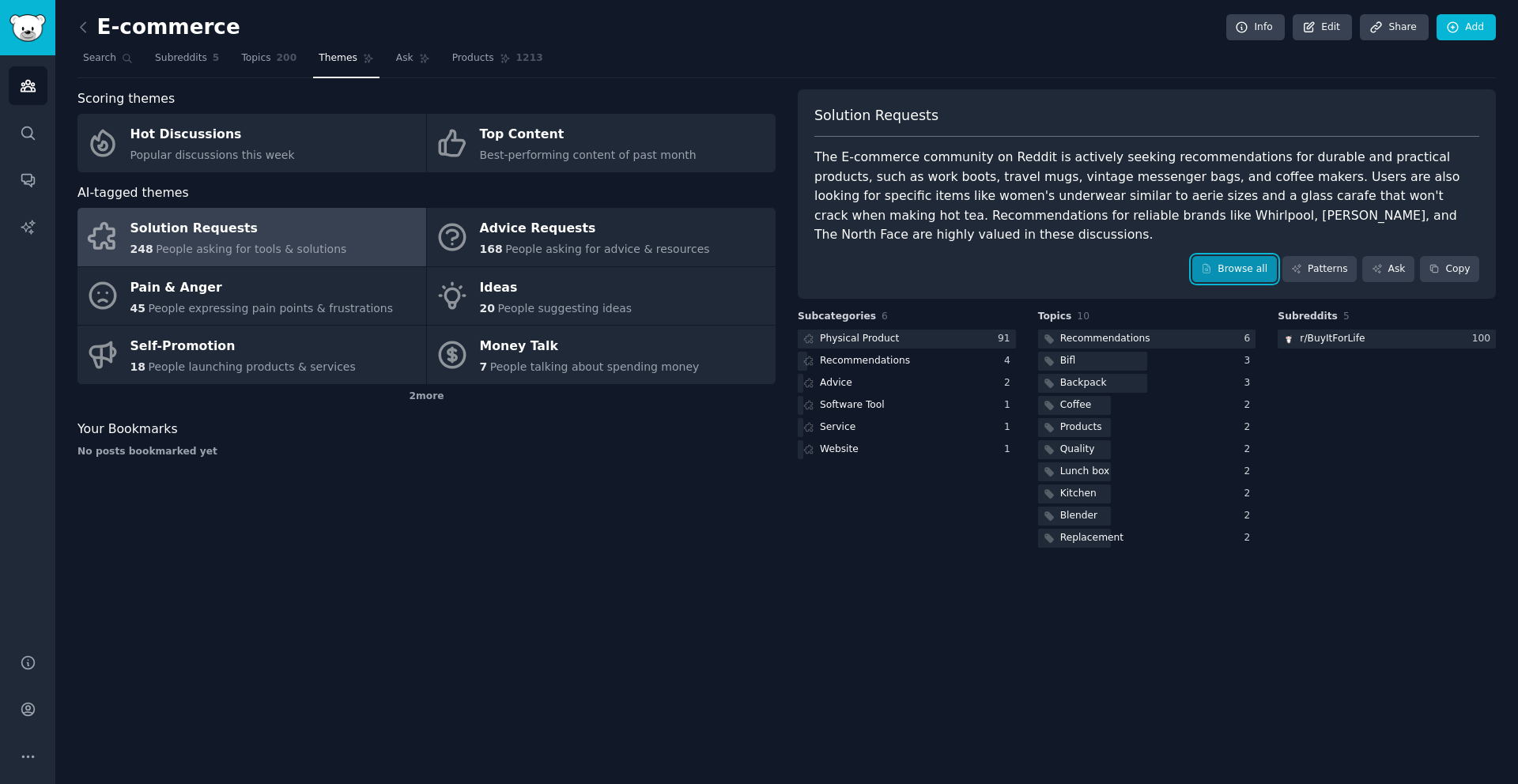
click at [1239, 256] on link "Browse all" at bounding box center [1234, 269] width 85 height 27
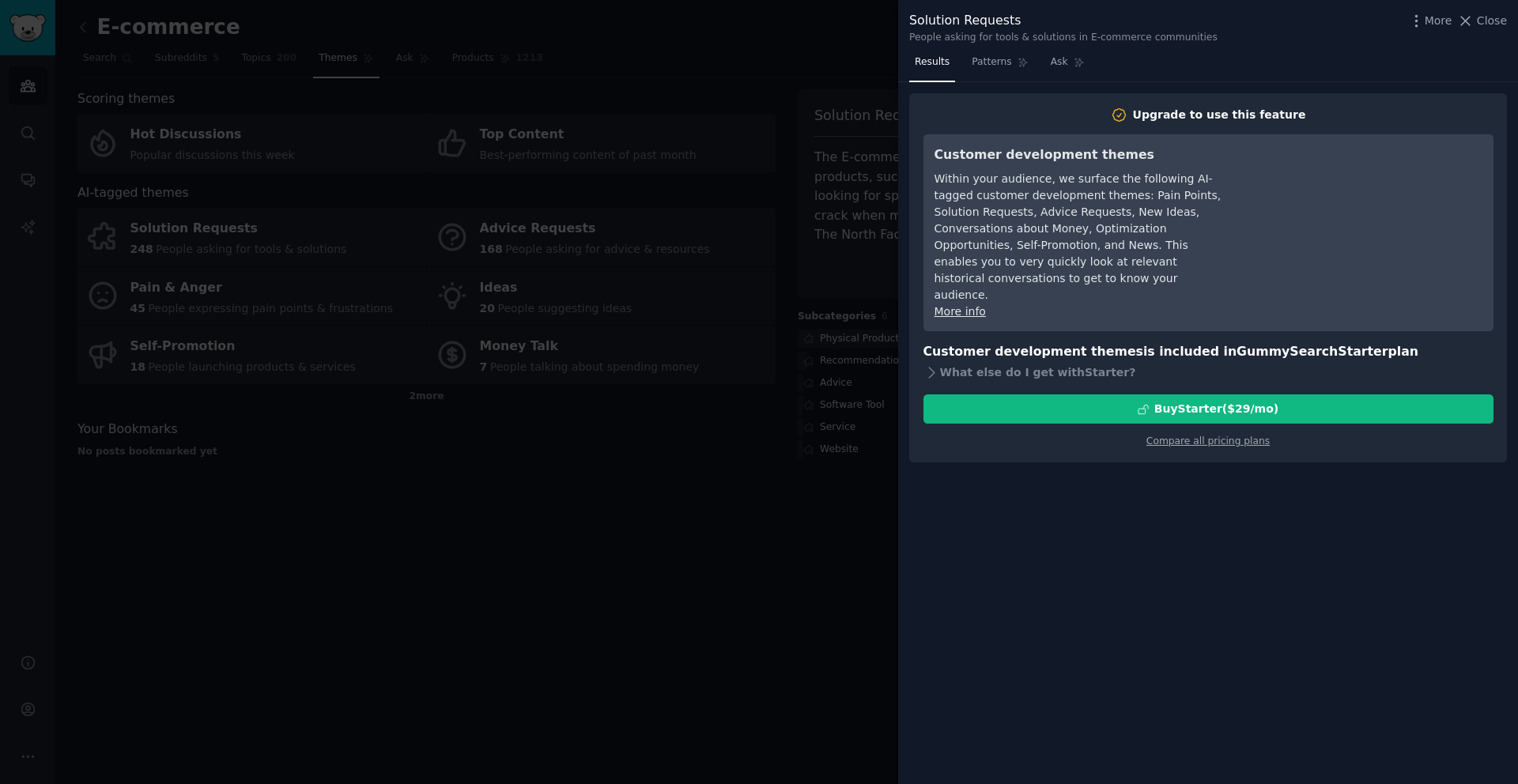
click at [831, 287] on div at bounding box center [759, 392] width 1518 height 784
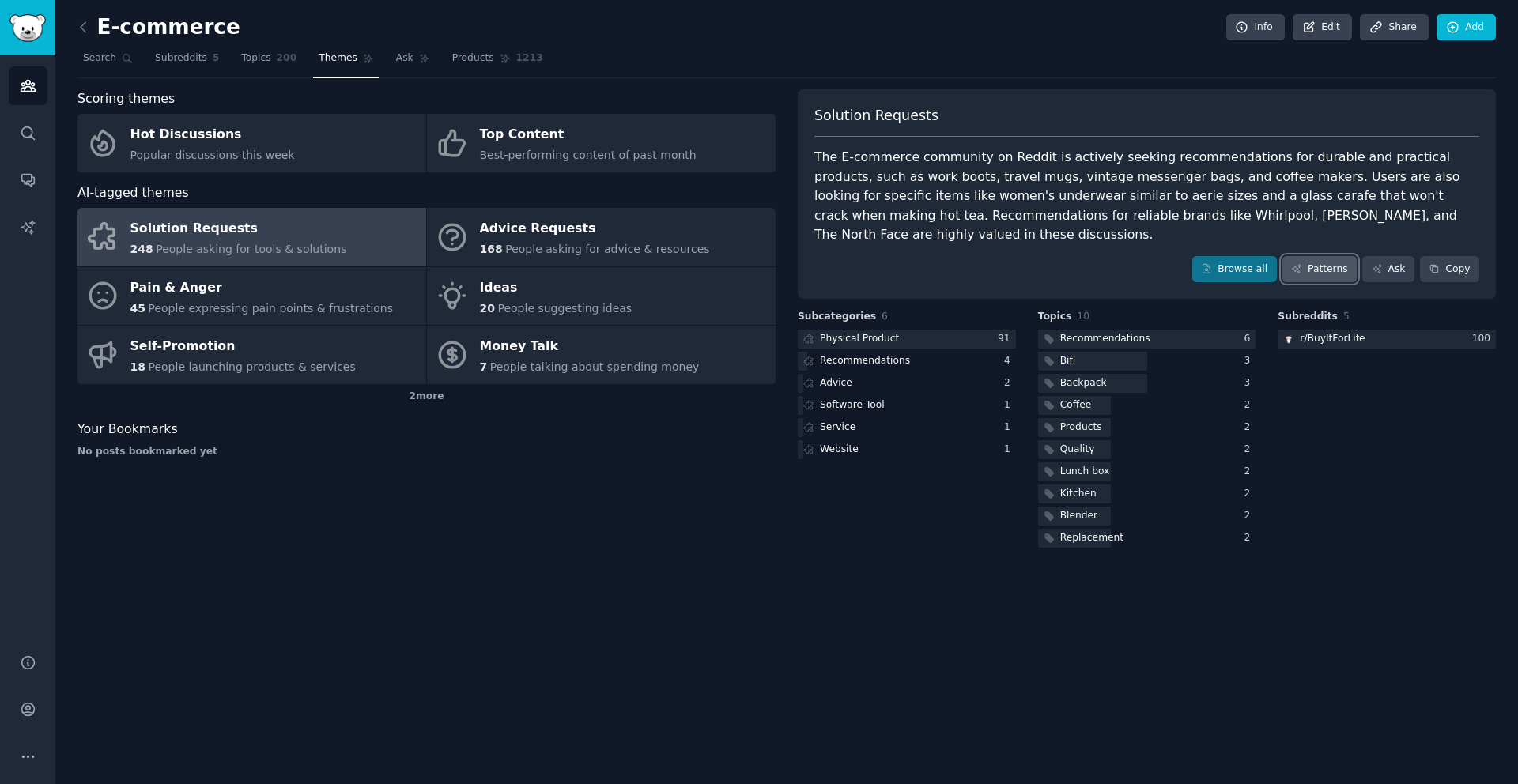
click at [1302, 263] on icon at bounding box center [1296, 268] width 11 height 11
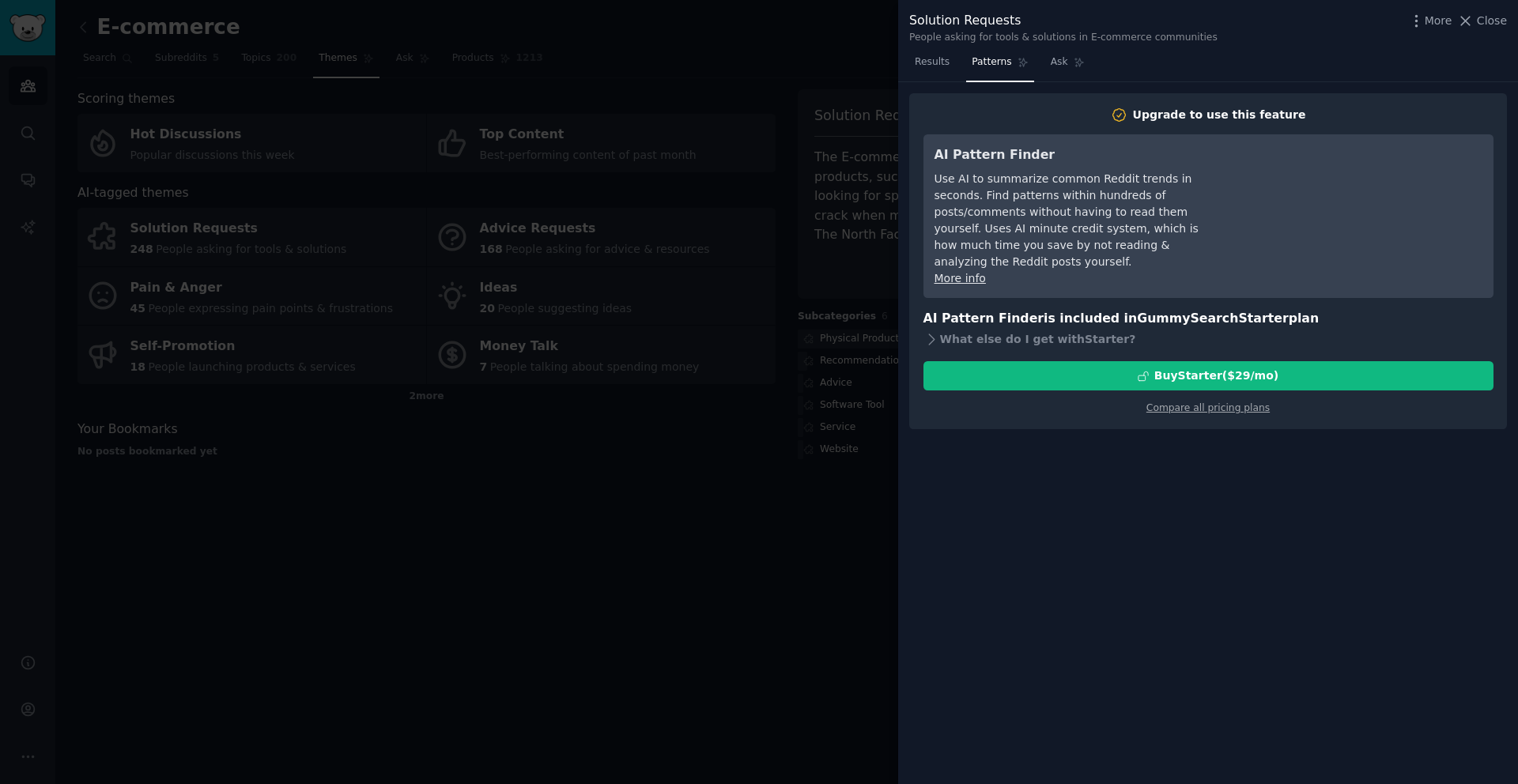
click at [862, 294] on div at bounding box center [759, 392] width 1518 height 784
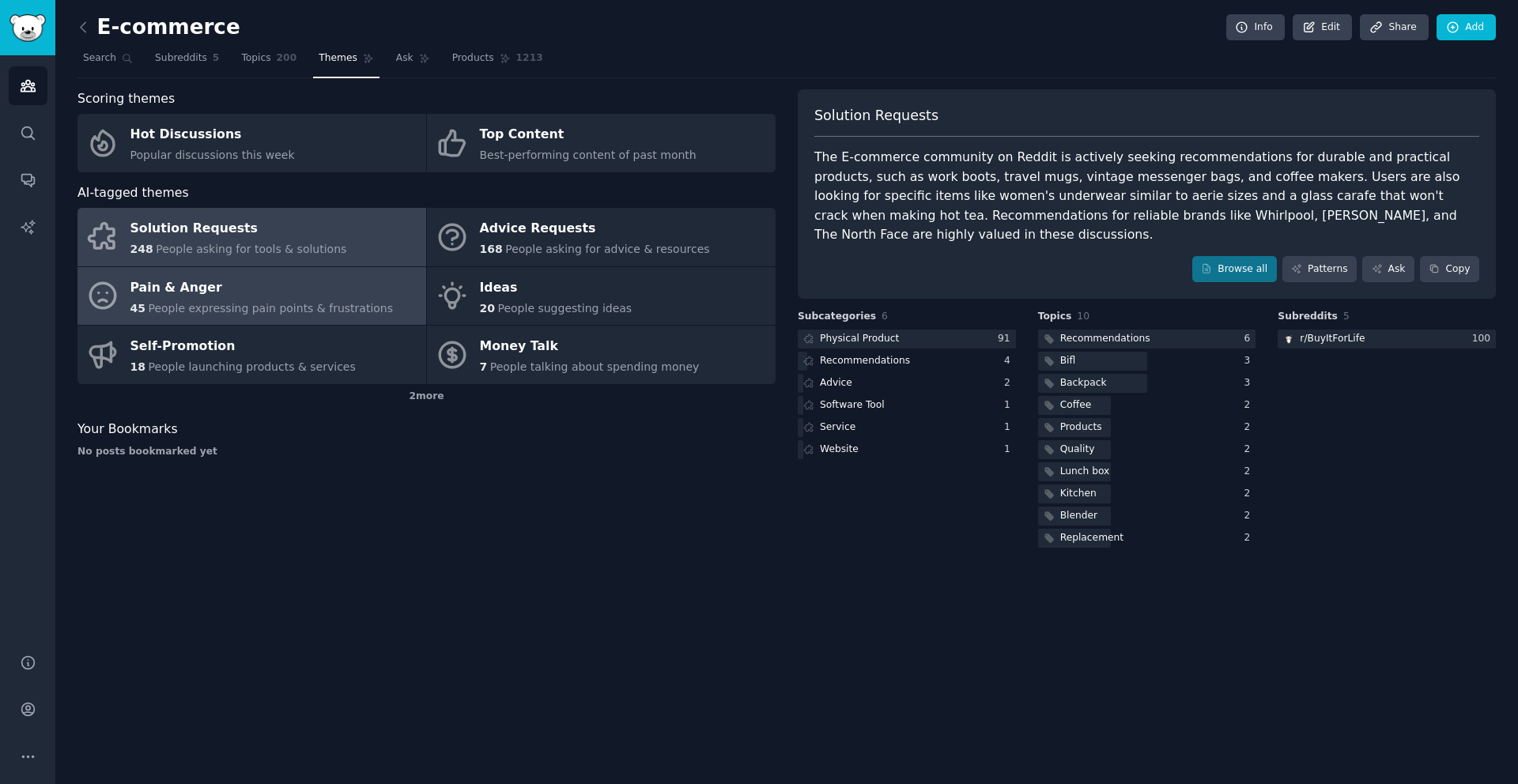
click at [233, 292] on div "Pain & Anger" at bounding box center [262, 288] width 263 height 25
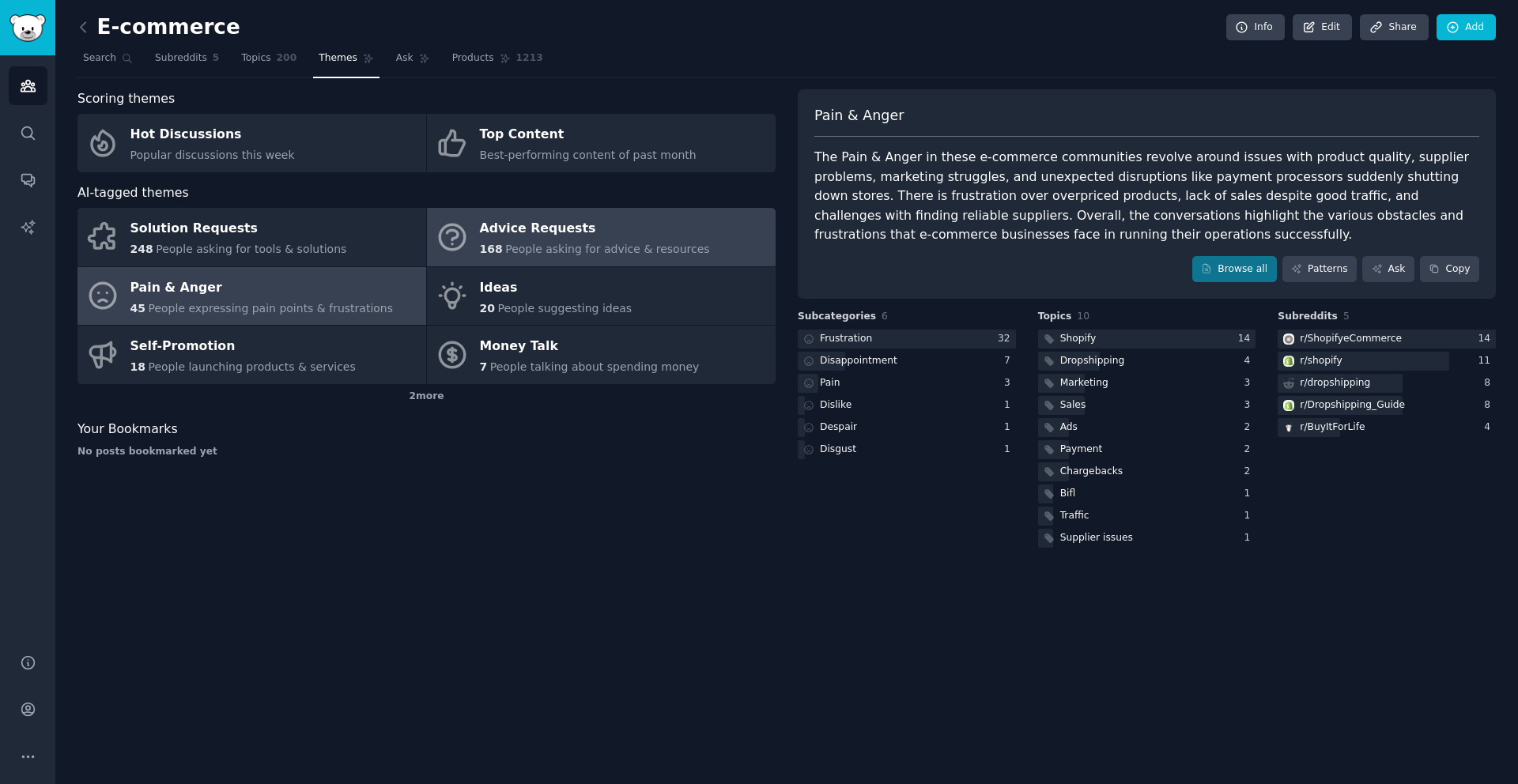
click at [506, 223] on div "Advice Requests" at bounding box center [594, 229] width 230 height 25
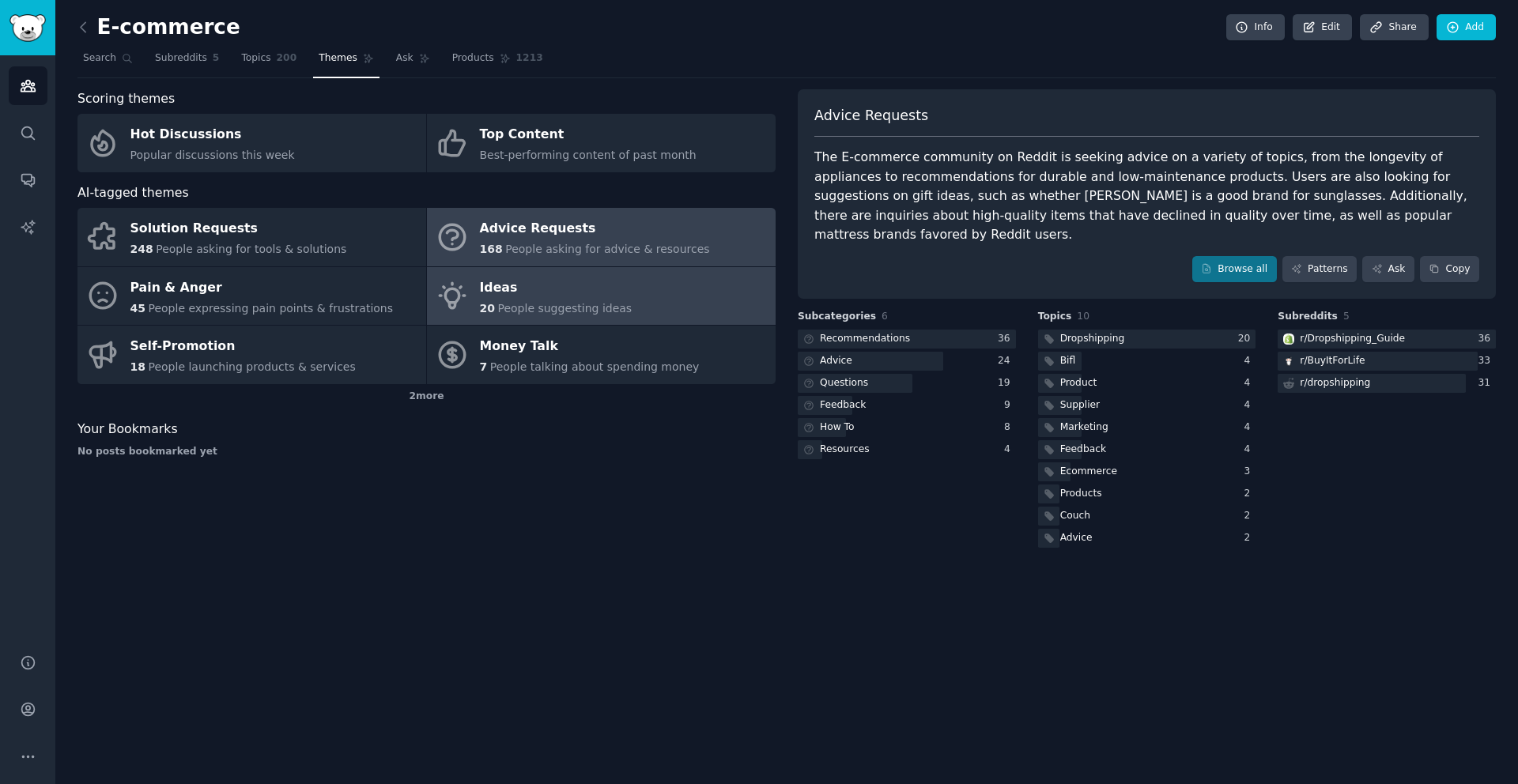
click at [526, 291] on div "Ideas" at bounding box center [555, 288] width 152 height 25
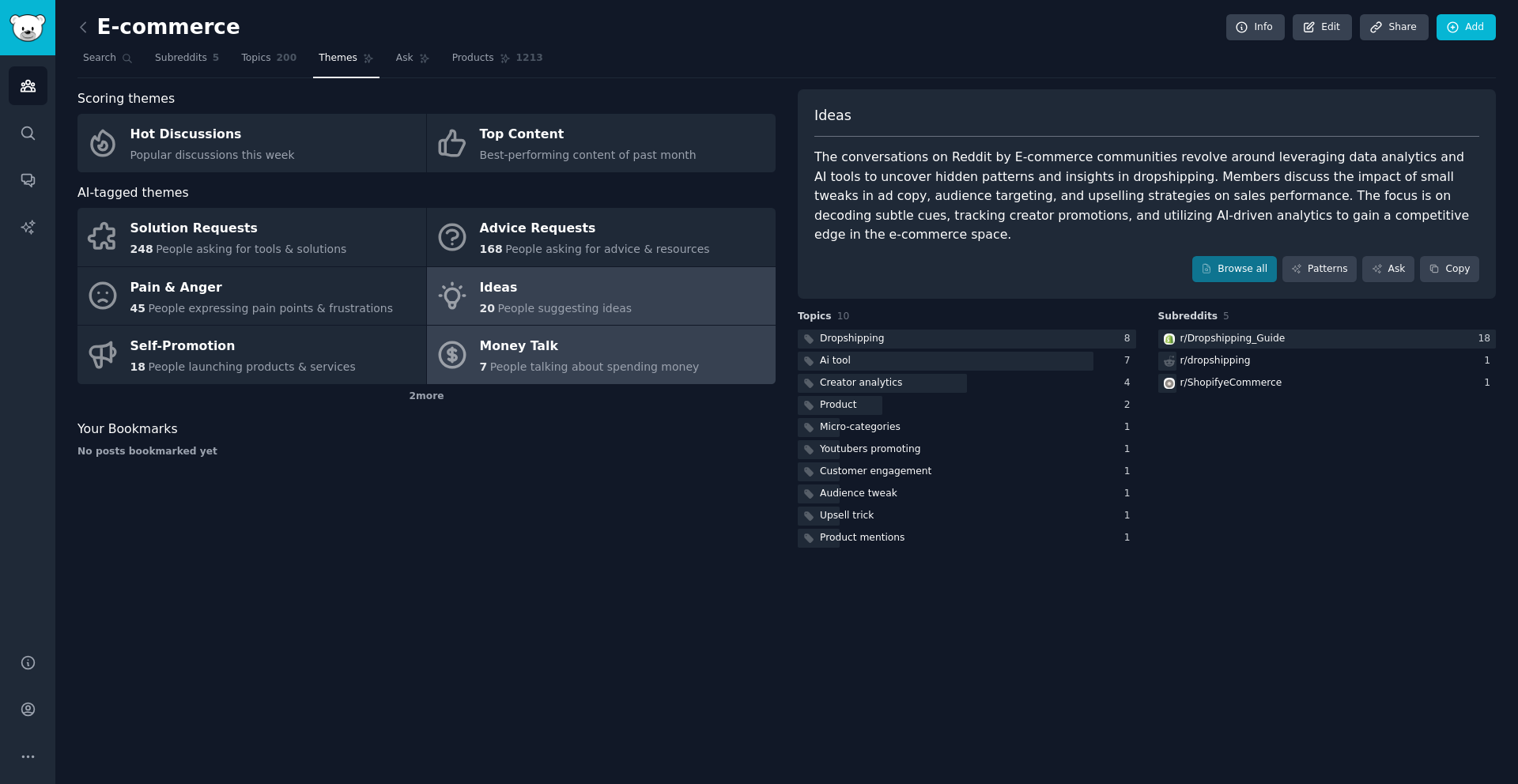
click at [535, 349] on div "Money Talk" at bounding box center [589, 347] width 220 height 25
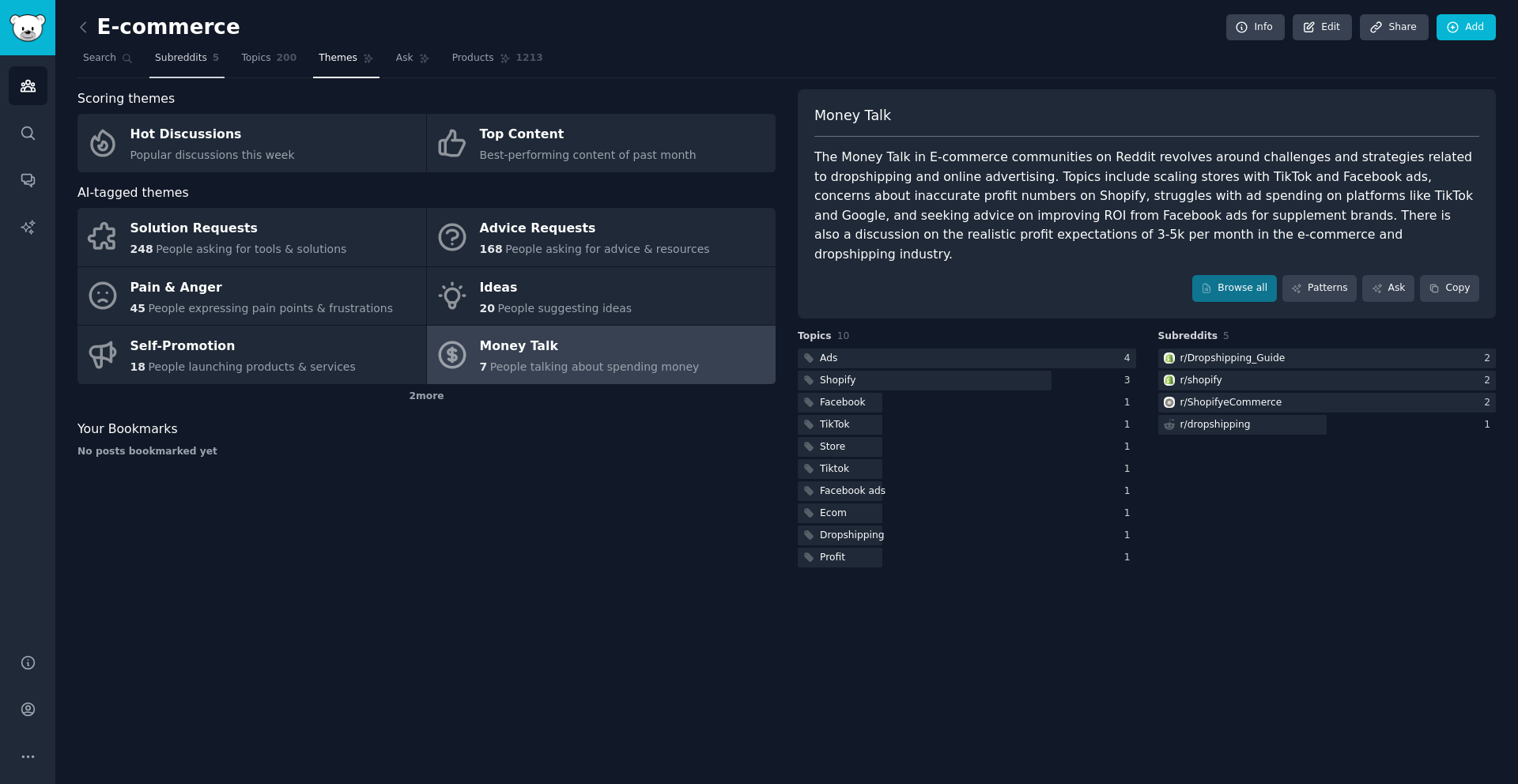
click at [201, 65] on link "Subreddits 5" at bounding box center [187, 61] width 75 height 33
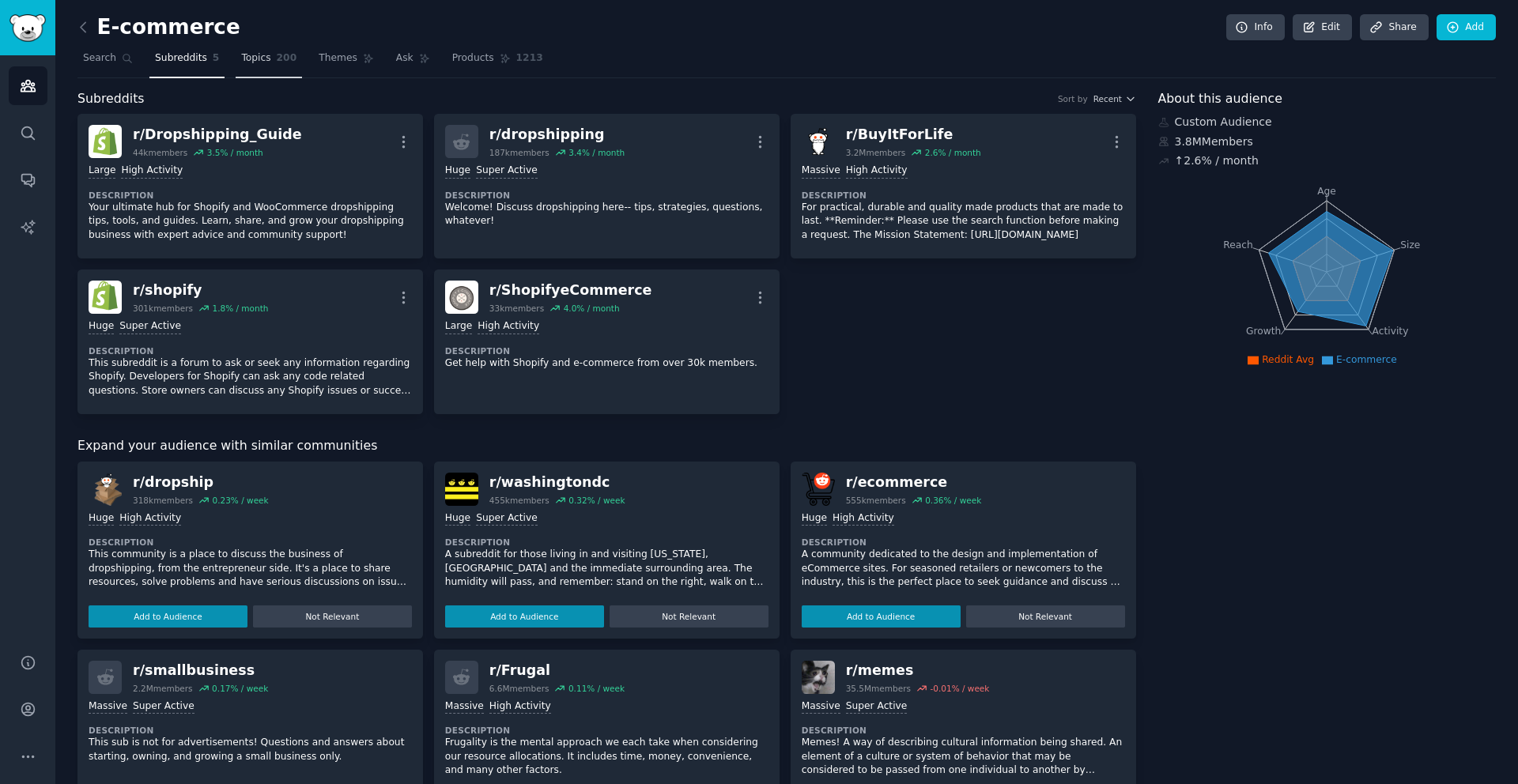
click at [250, 72] on link "Topics 200" at bounding box center [268, 61] width 66 height 33
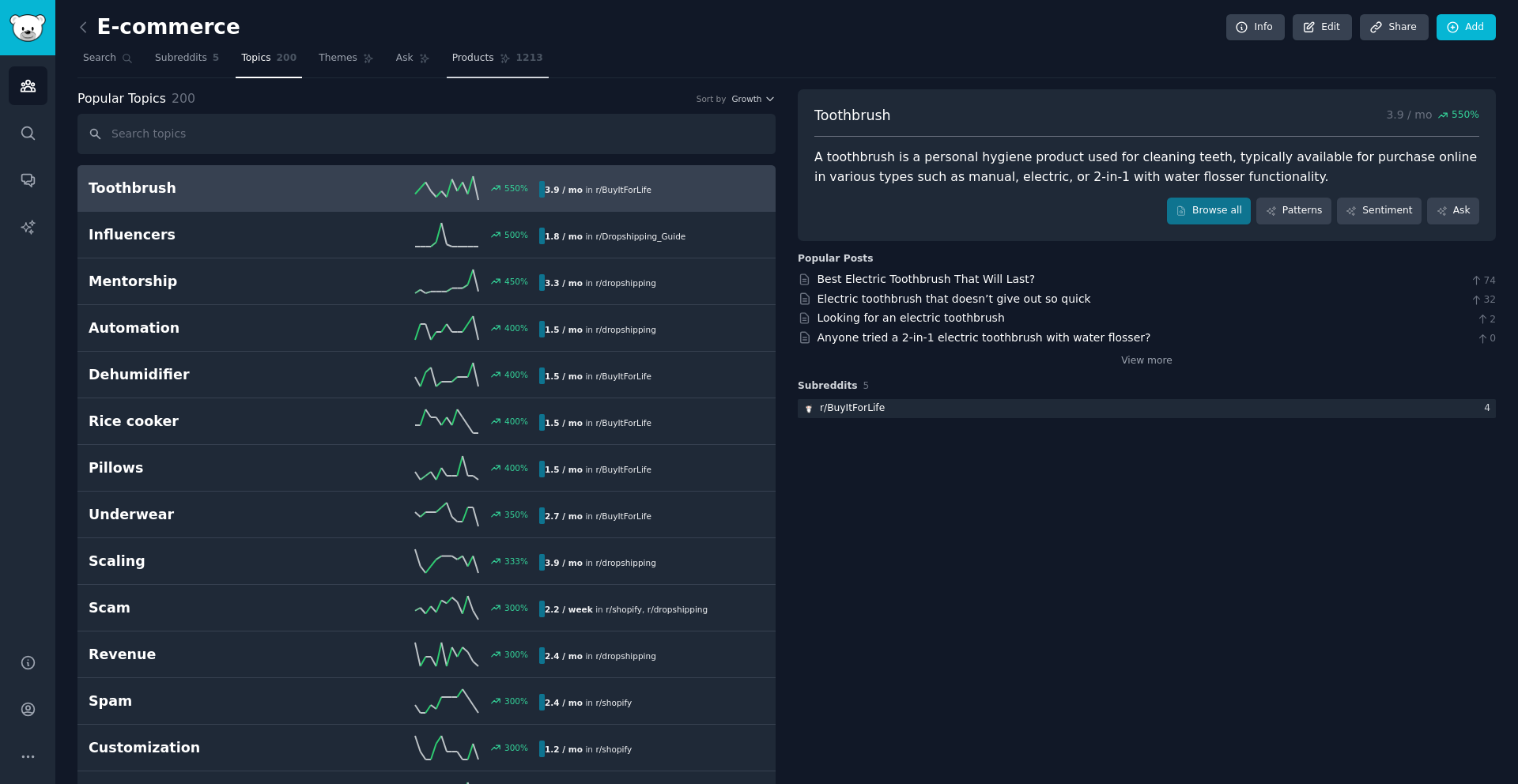
click at [457, 61] on span "Products" at bounding box center [473, 58] width 42 height 14
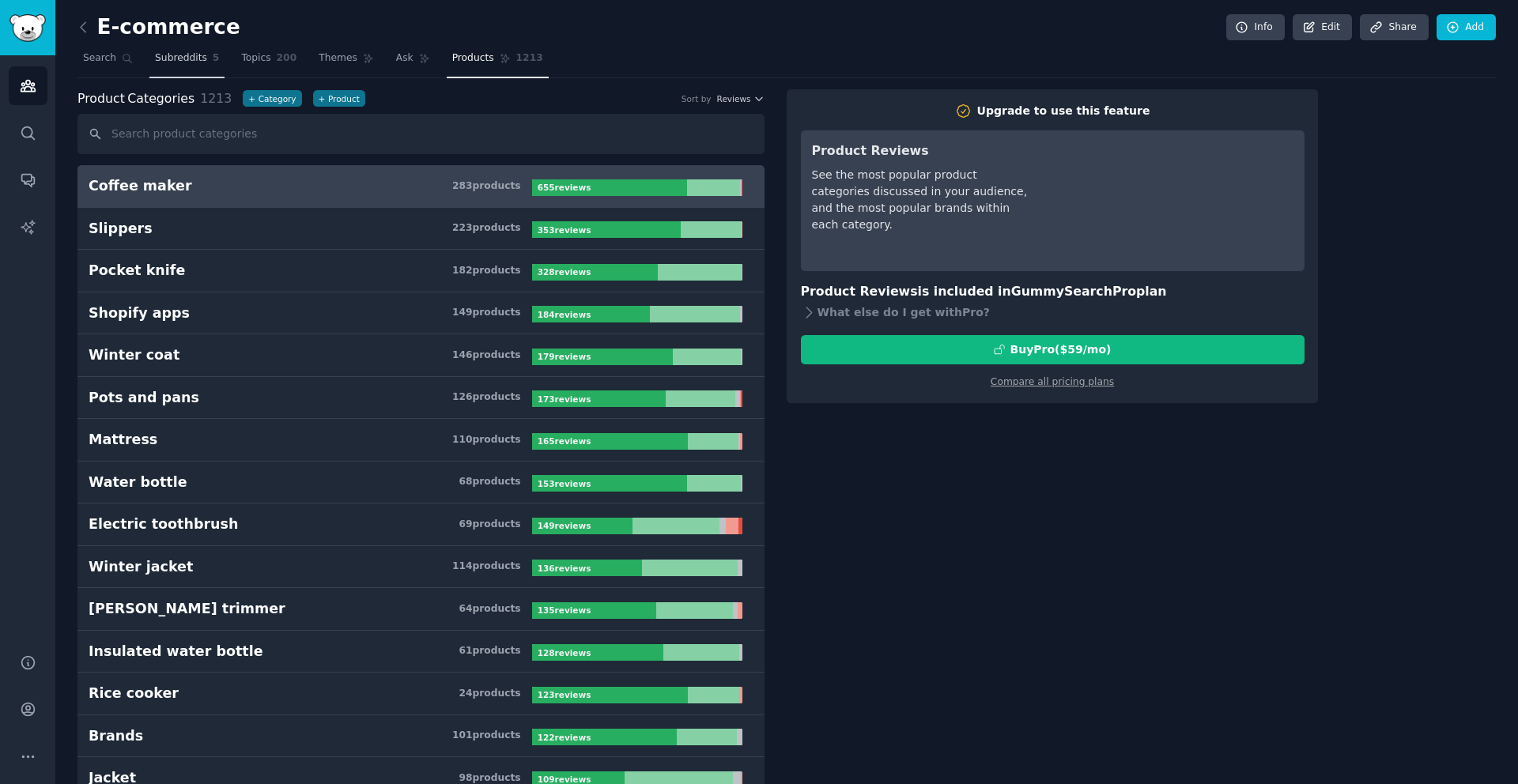
click at [189, 49] on link "Subreddits 5" at bounding box center [187, 61] width 75 height 33
